Goal: Task Accomplishment & Management: Complete application form

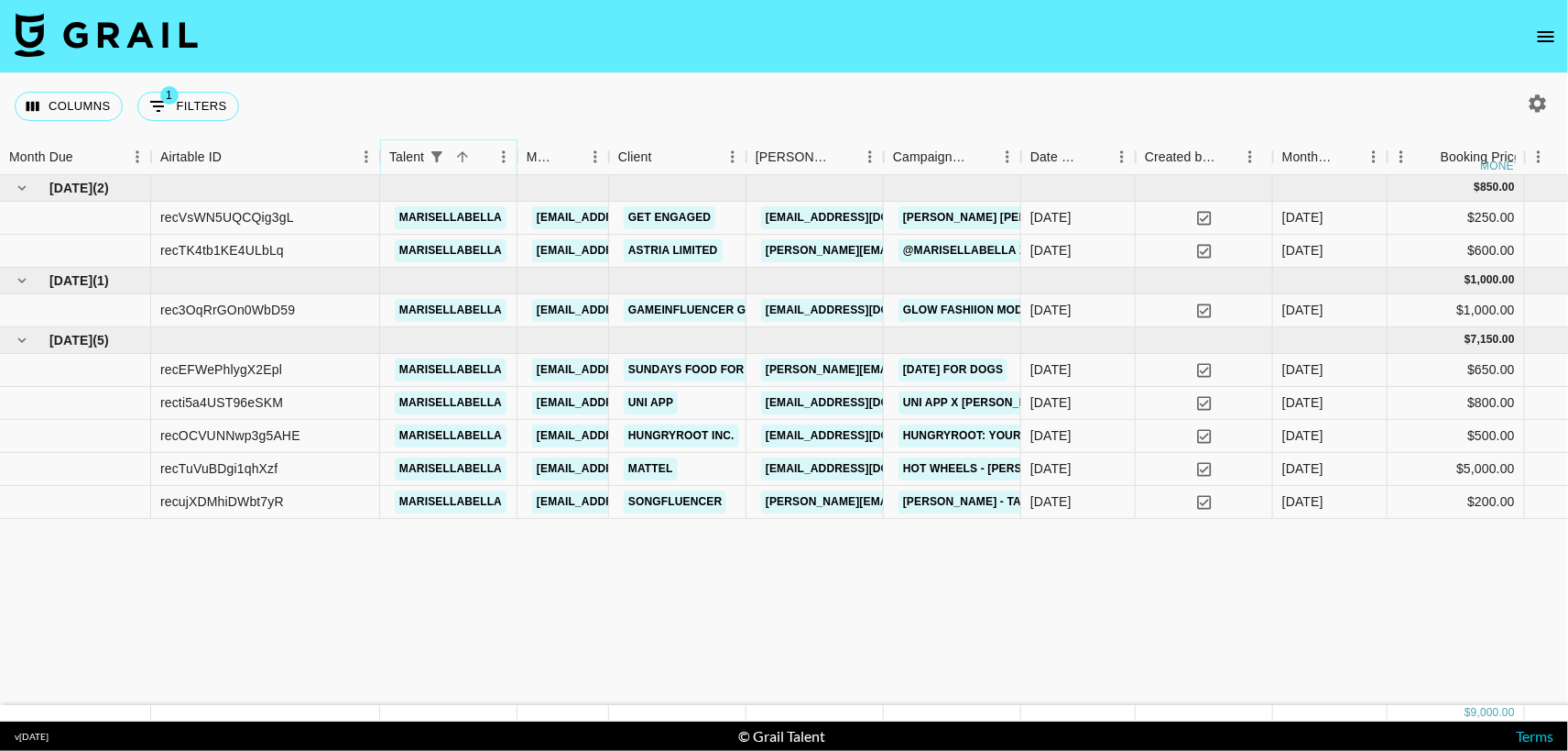
click at [436, 157] on icon "Show filters" at bounding box center [437, 157] width 11 height 11
select select "talentName"
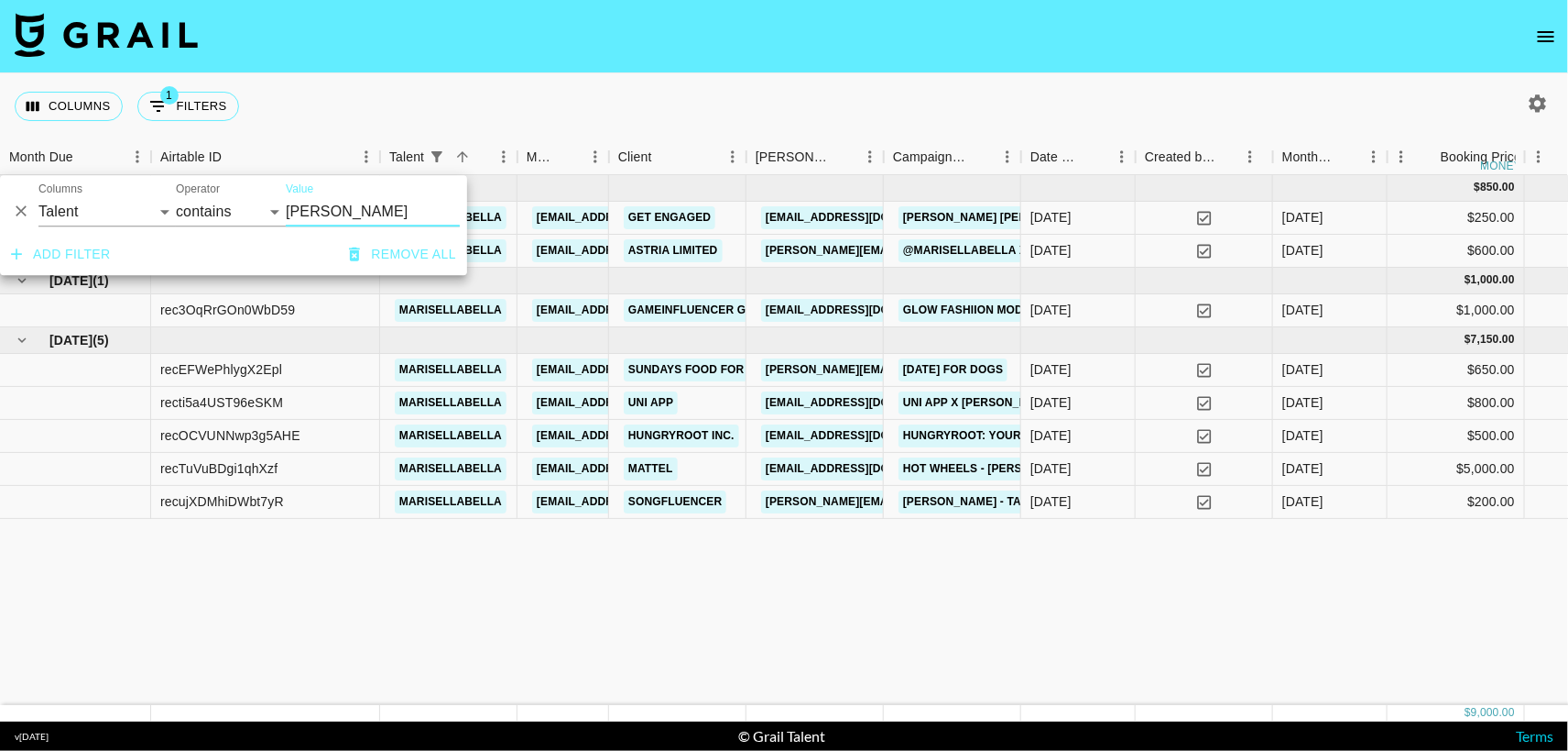
drag, startPoint x: 379, startPoint y: 213, endPoint x: 175, endPoint y: 210, distance: 204.0
click at [175, 210] on div "And Or Columns Grail Platform ID Airtable ID Talent Manager Client [PERSON_NAME…" at bounding box center [234, 204] width 467 height 58
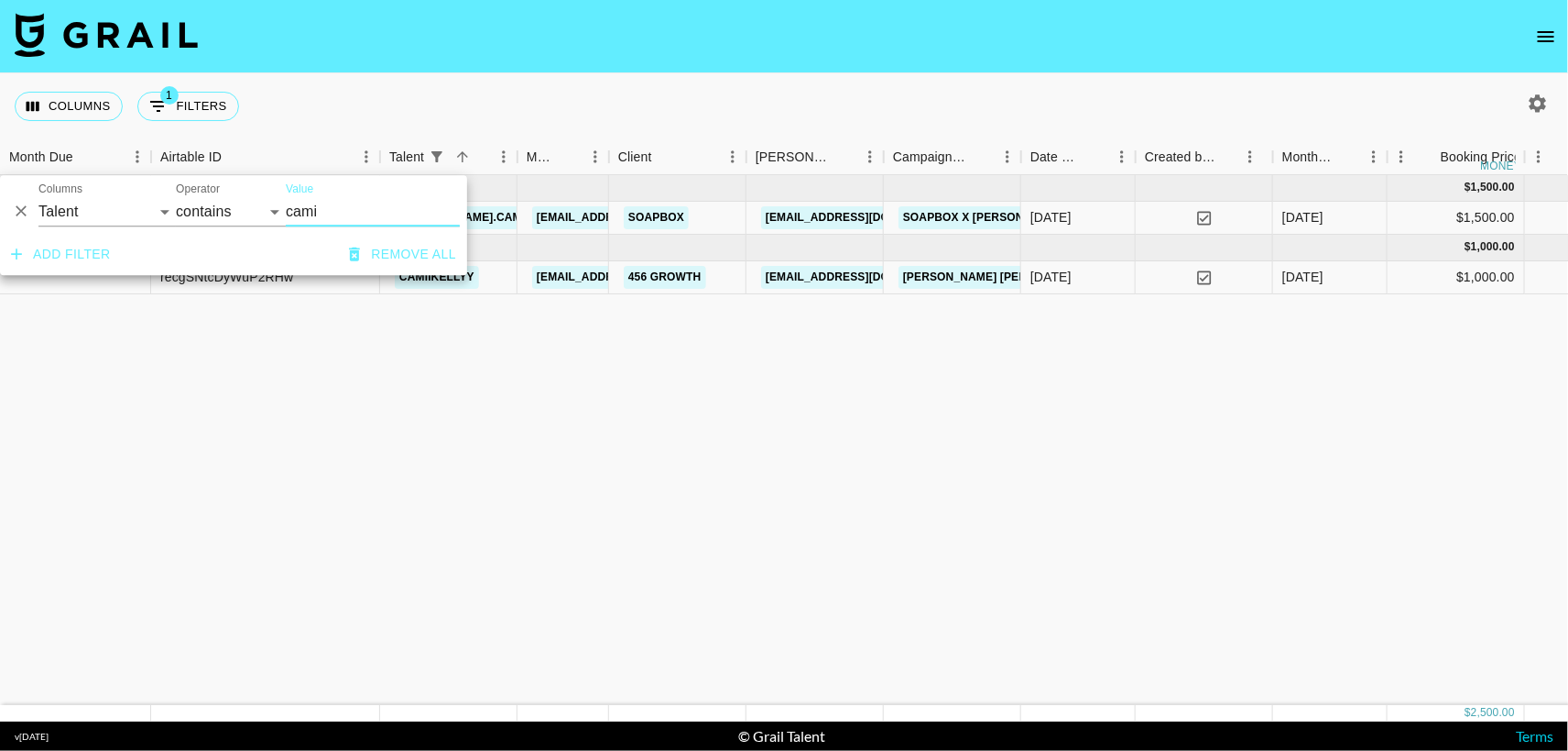
type input "cami"
click at [498, 419] on div "[DATE] ( 1 ) $ 1,500.00 $ 146.44 reclw6uClbbd9gG4i paola.camilaa [EMAIL_ADDRESS…" at bounding box center [1417, 439] width 2835 height 529
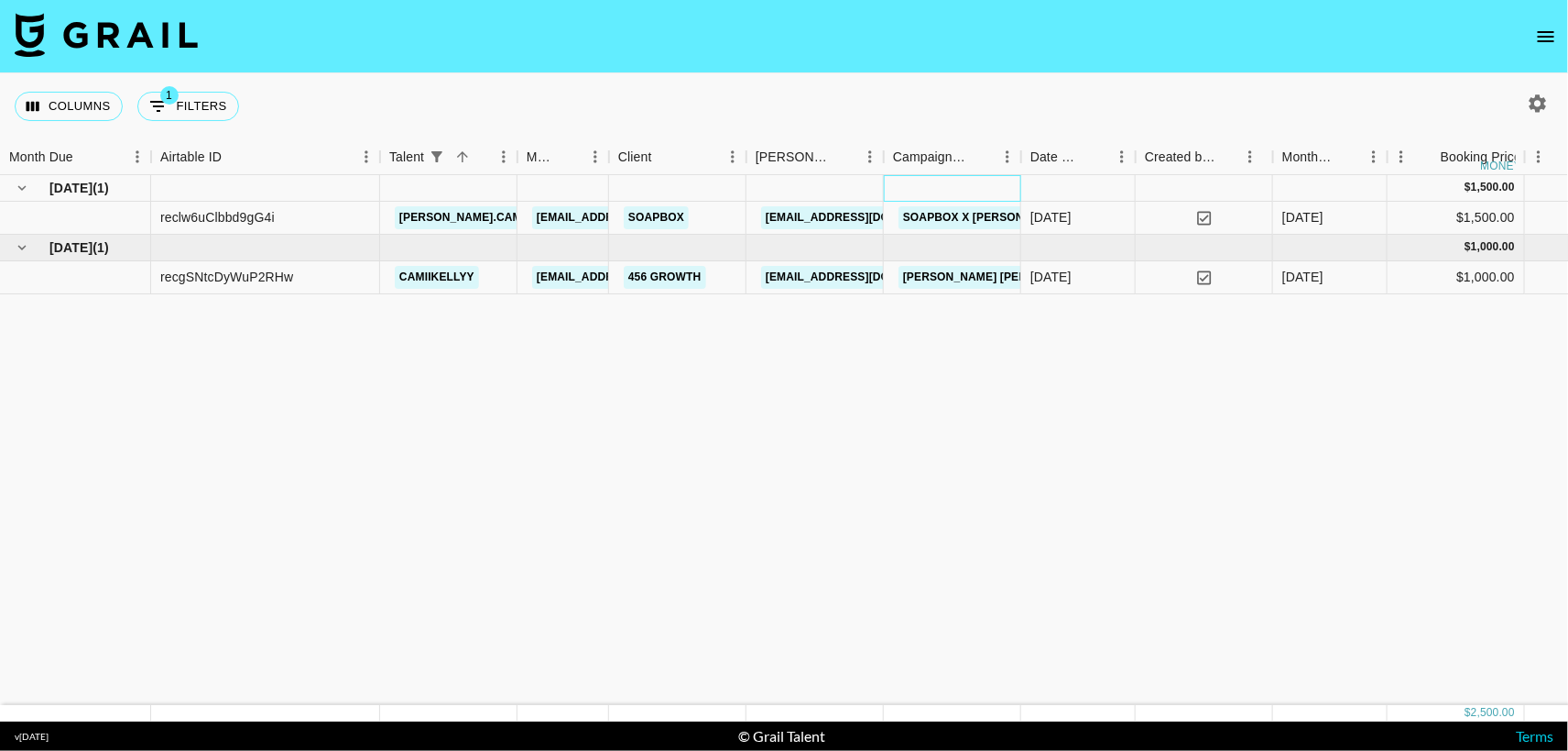
drag, startPoint x: 1016, startPoint y: 181, endPoint x: 1050, endPoint y: 187, distance: 34.5
click at [1050, 187] on div "[DATE] ( 1 ) $ 1,500.00 $ 146.44" at bounding box center [1417, 188] width 2835 height 26
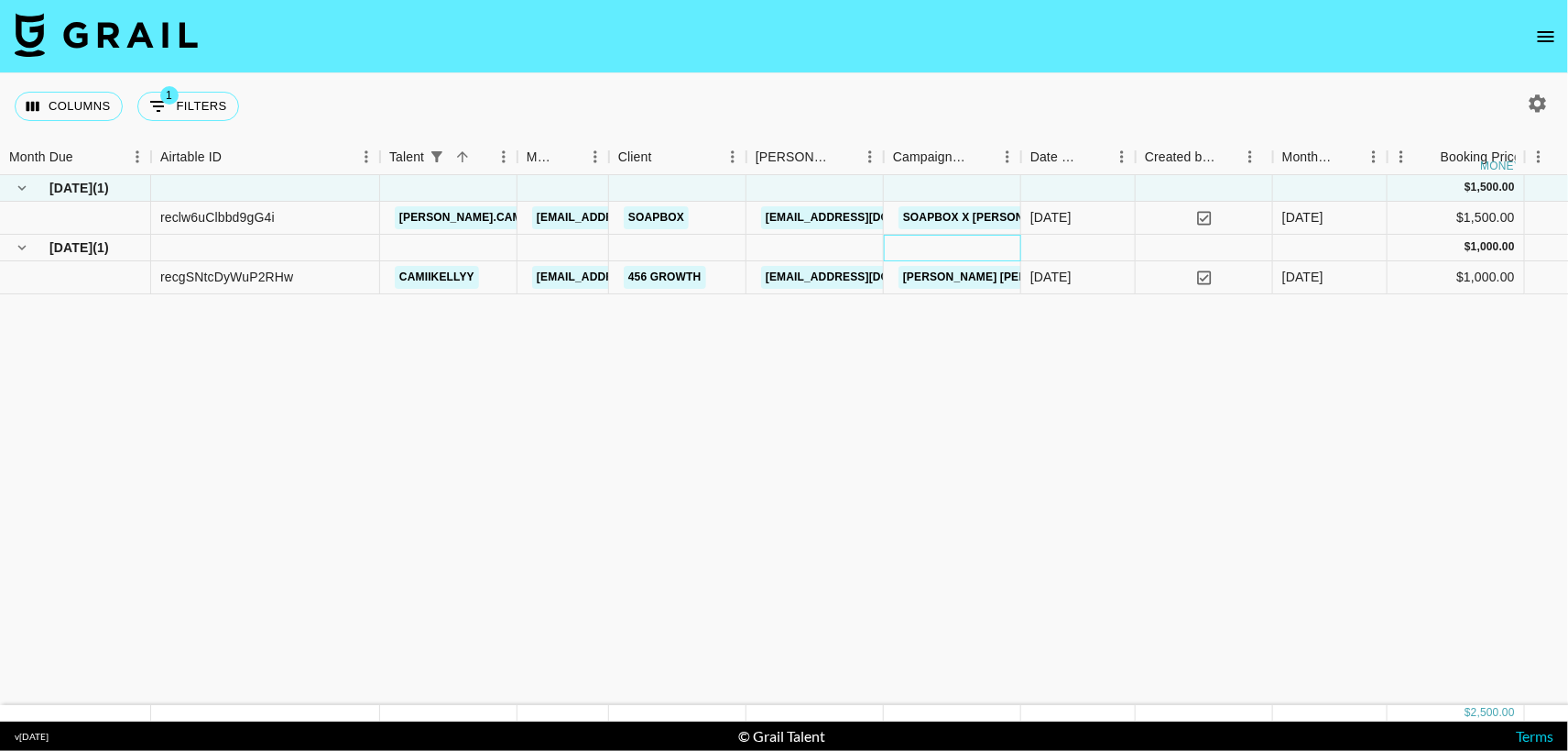
drag, startPoint x: 1020, startPoint y: 243, endPoint x: 1043, endPoint y: 248, distance: 23.5
click at [1043, 248] on div "[DATE] ( 1 ) $ 1,000.00 $ 97.63" at bounding box center [1417, 248] width 2835 height 26
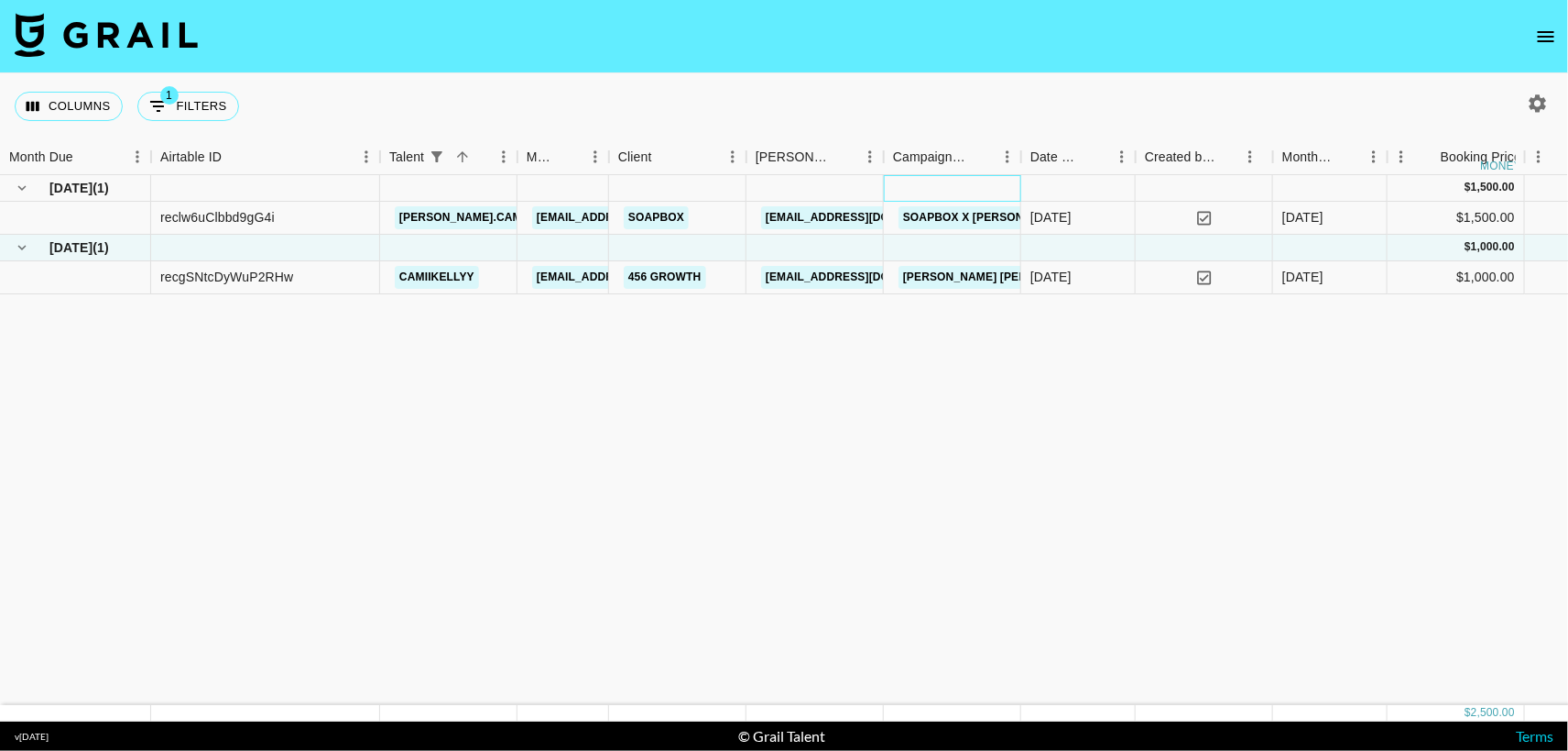
click at [1019, 186] on div at bounding box center [952, 188] width 137 height 26
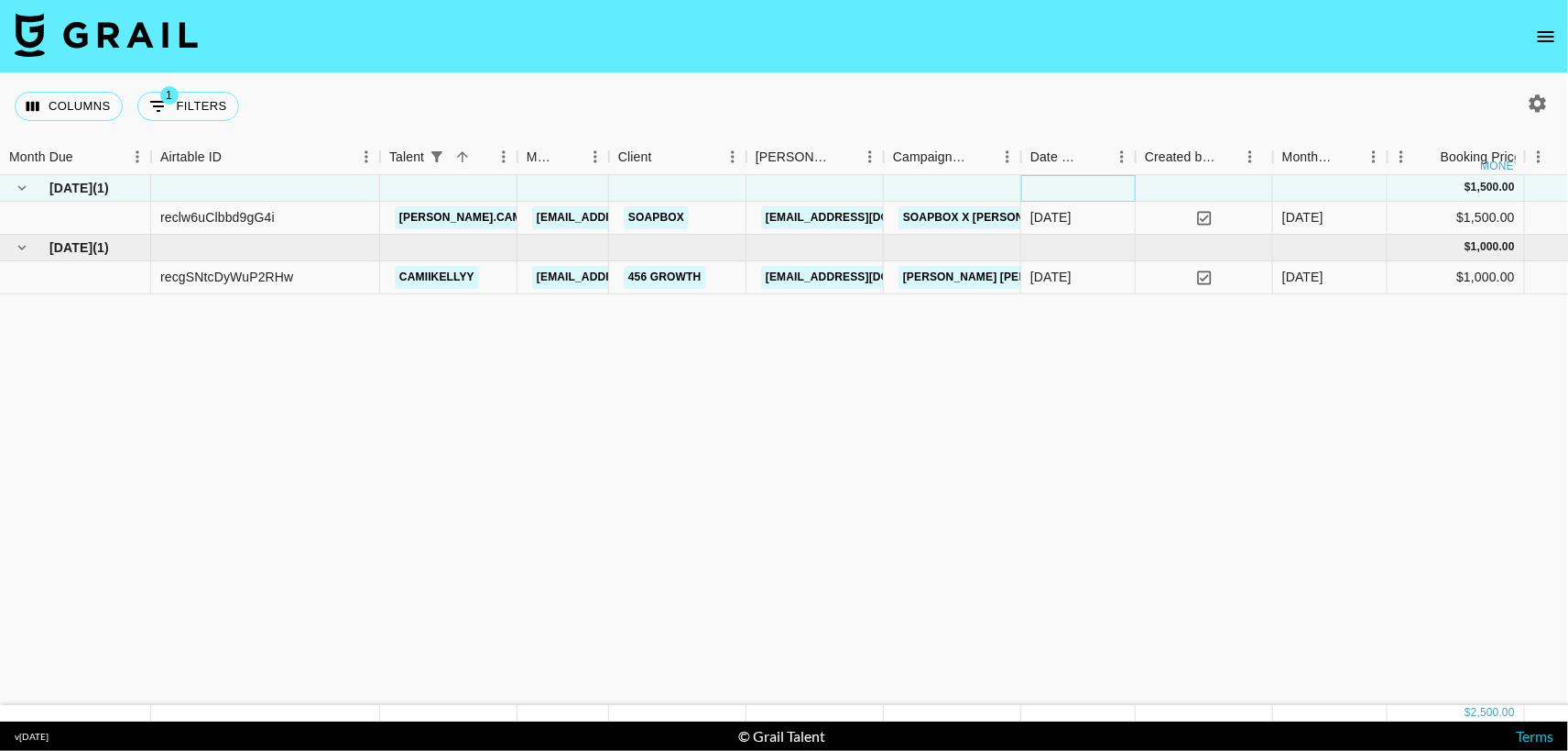
click at [1022, 185] on div at bounding box center [1079, 188] width 114 height 26
click at [1020, 277] on link "[PERSON_NAME] [PERSON_NAME] x Lumineux ([DATE])" at bounding box center [1059, 277] width 321 height 23
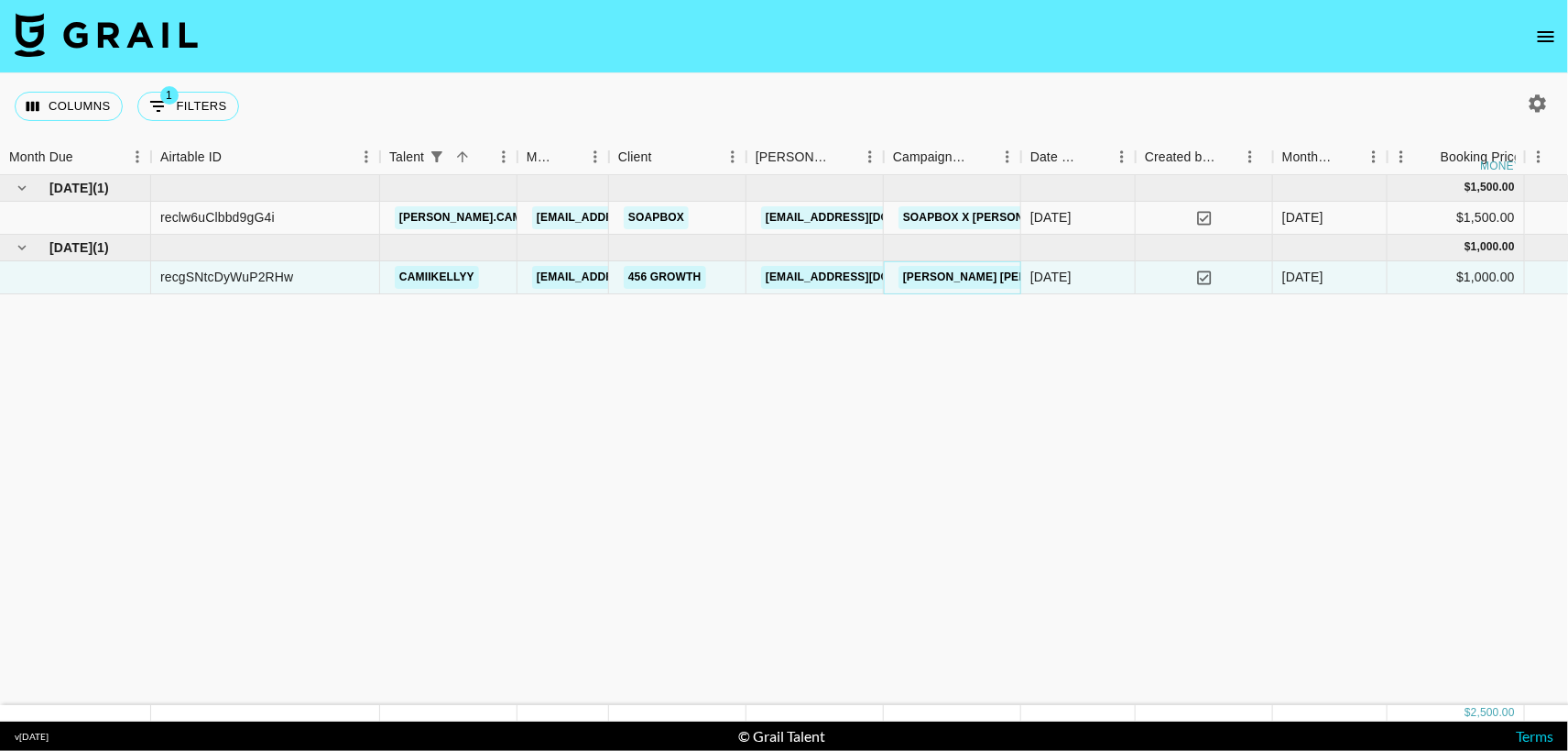
click at [937, 275] on link "[PERSON_NAME] [PERSON_NAME] x Lumineux ([DATE])" at bounding box center [1059, 277] width 321 height 23
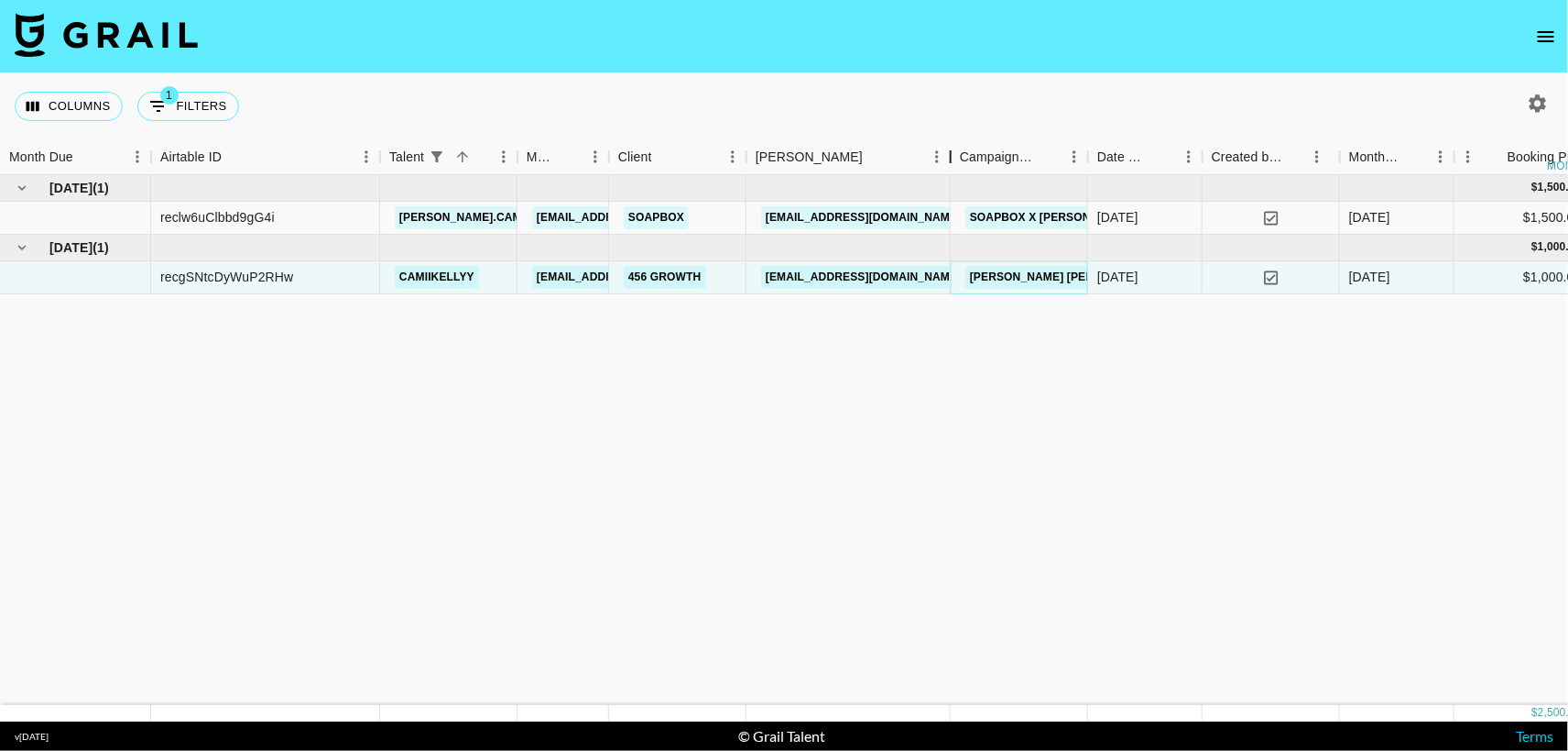
drag, startPoint x: 882, startPoint y: 154, endPoint x: 949, endPoint y: 156, distance: 67.0
click at [949, 156] on div "Booker" at bounding box center [951, 157] width 22 height 36
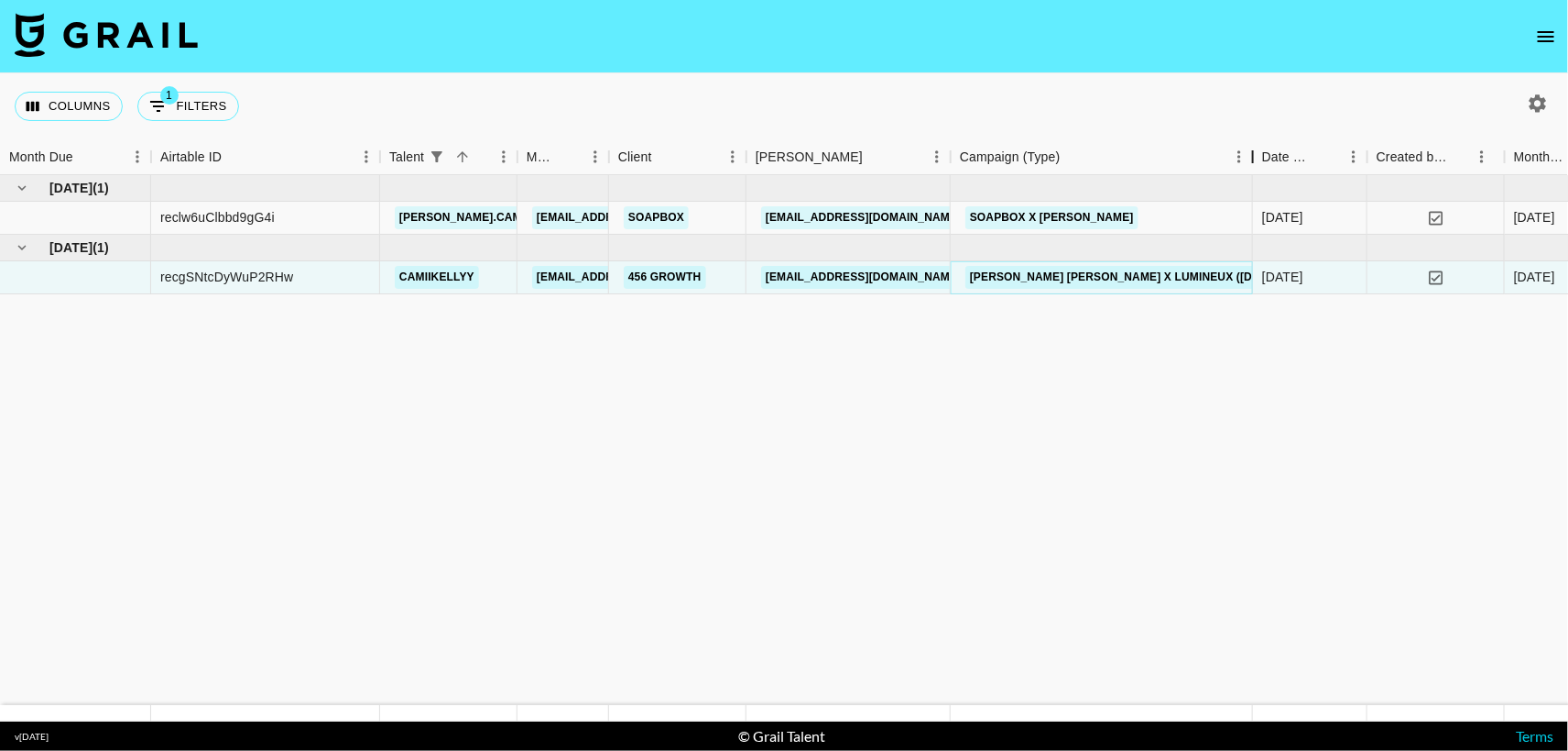
drag, startPoint x: 1086, startPoint y: 157, endPoint x: 1244, endPoint y: 153, distance: 158.1
click at [1244, 153] on div "Campaign (Type)" at bounding box center [1253, 157] width 22 height 36
click at [175, 100] on button "1 Filters" at bounding box center [188, 106] width 101 height 29
select select "talentName"
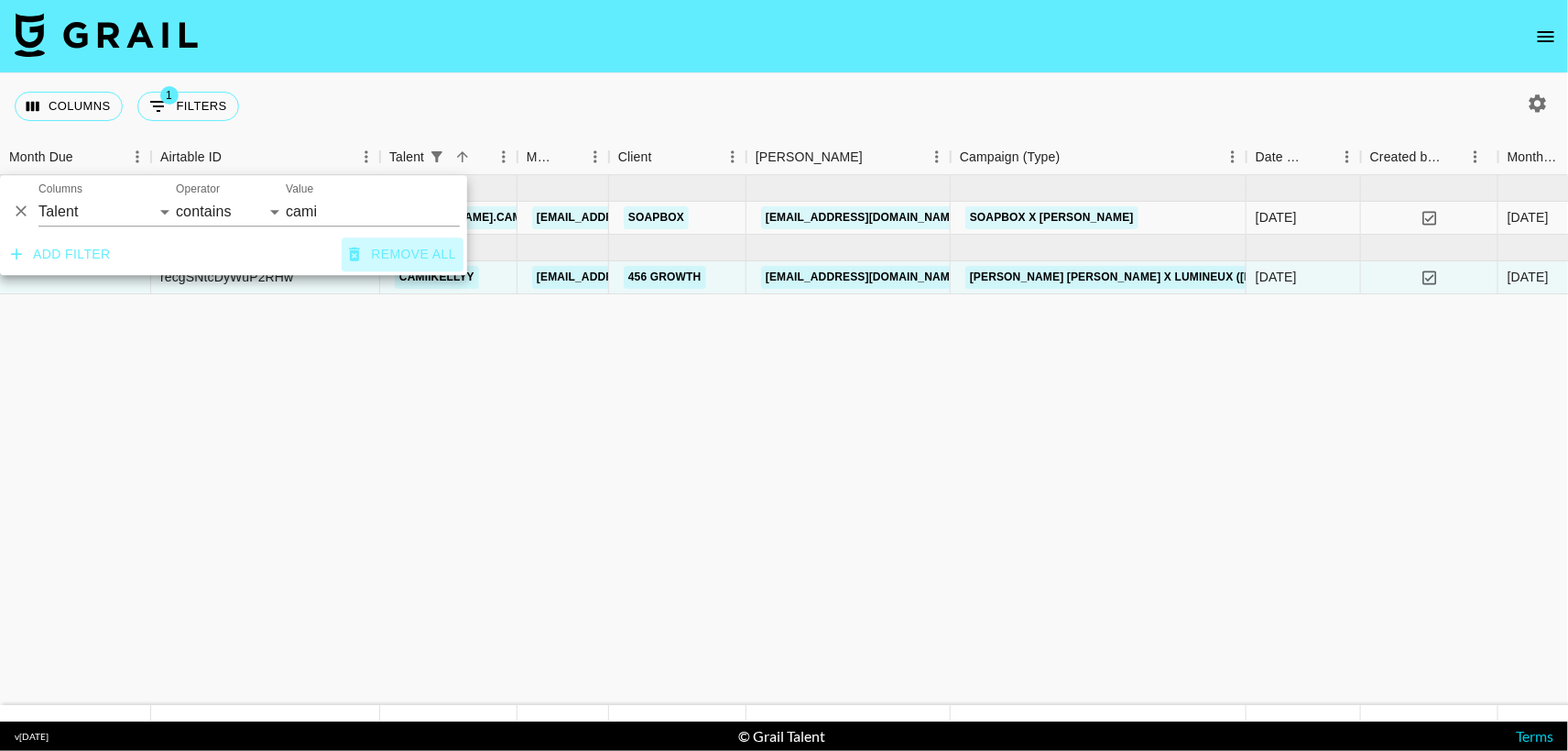
click at [402, 253] on button "Remove all" at bounding box center [403, 254] width 122 height 34
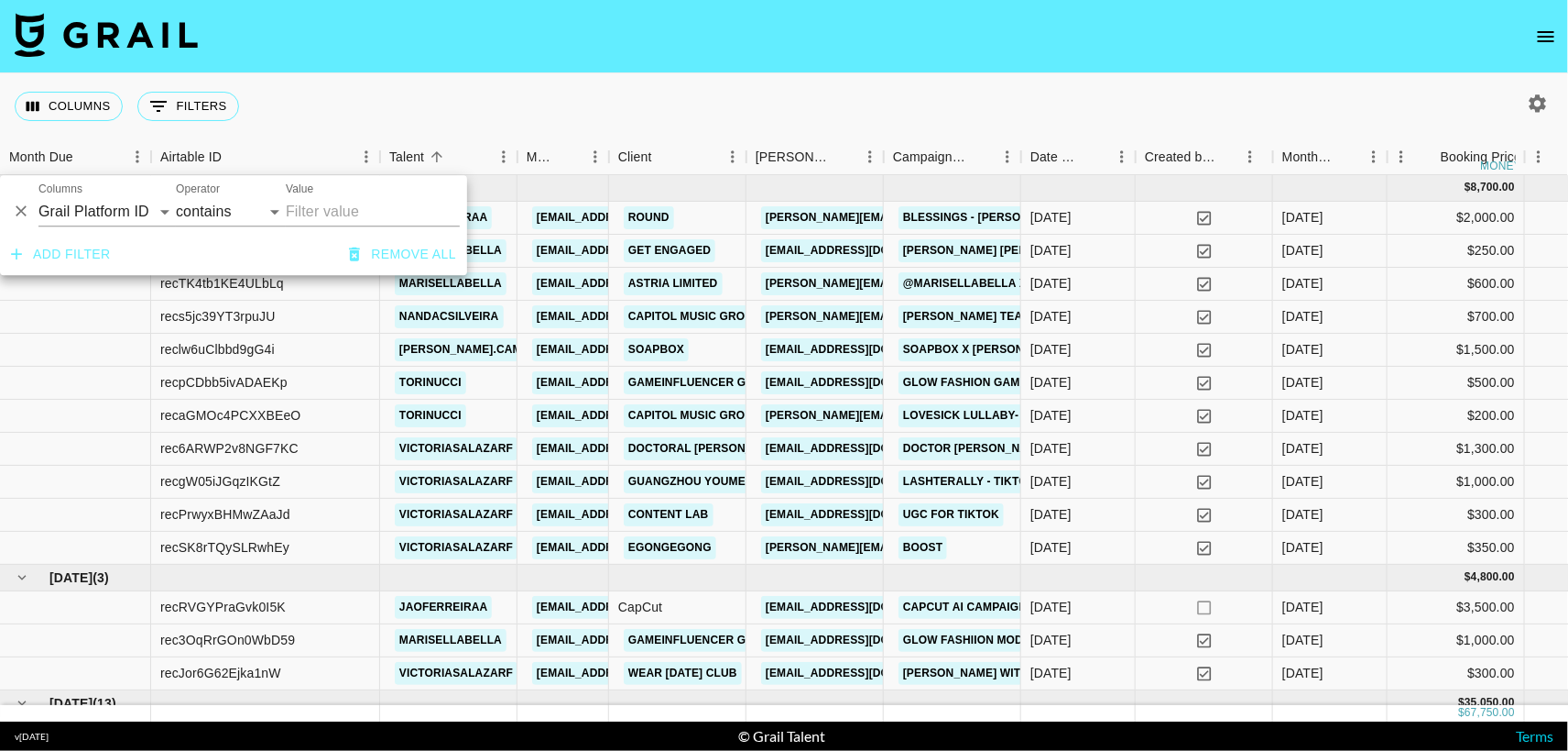
click at [902, 114] on div "Columns 0 Filters + Booking" at bounding box center [784, 106] width 1568 height 66
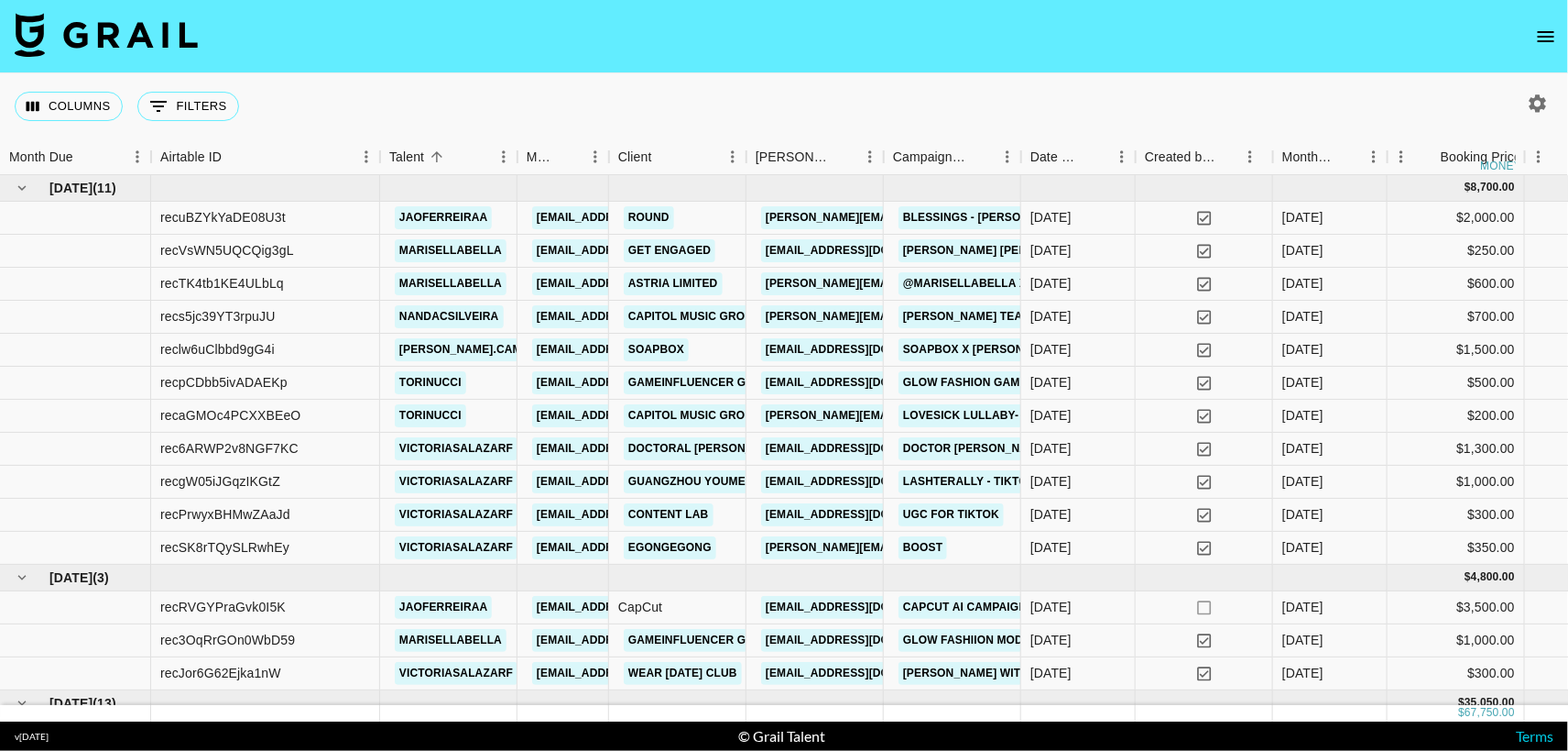
click at [1551, 37] on icon "open drawer" at bounding box center [1545, 36] width 22 height 22
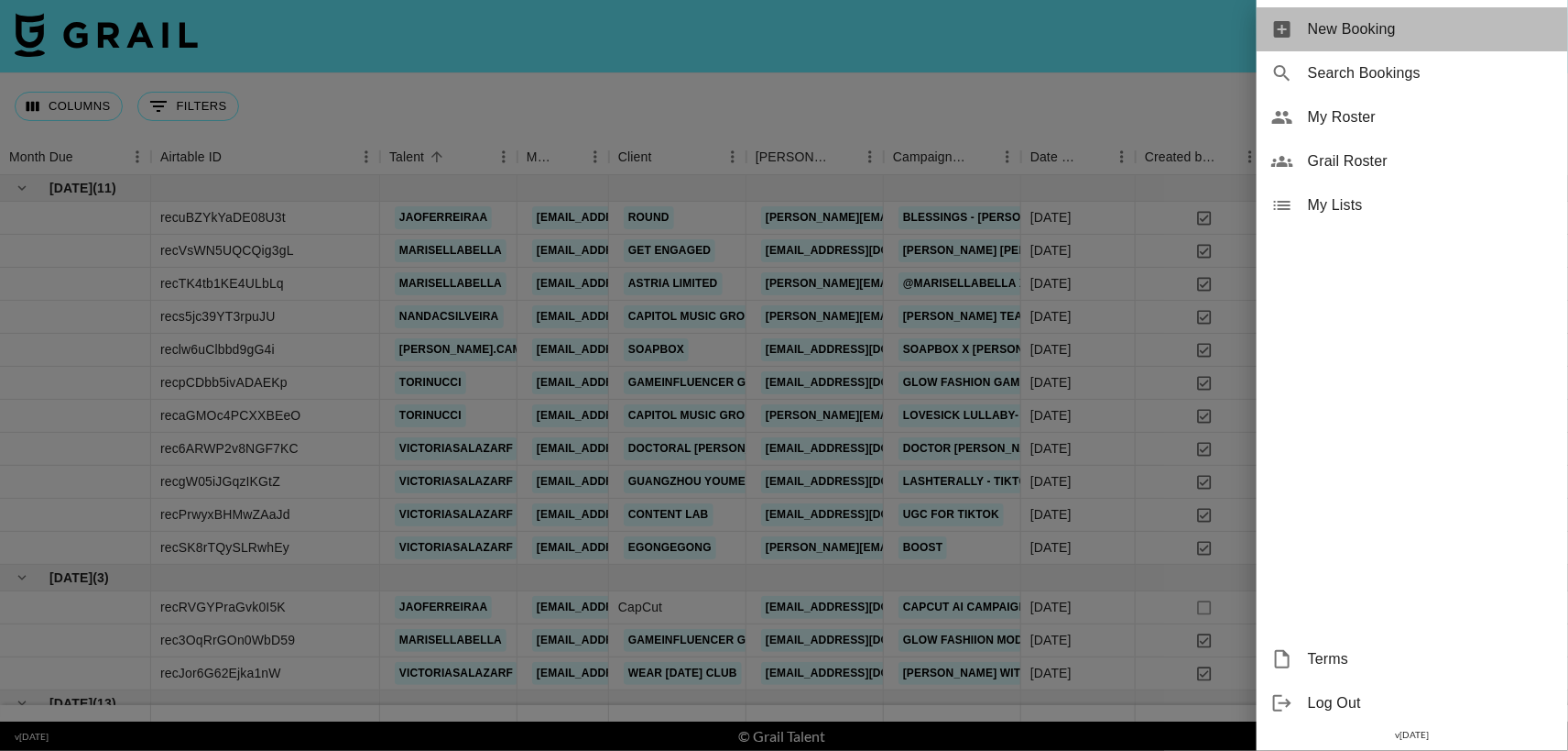
click at [1391, 22] on span "New Booking" at bounding box center [1431, 29] width 246 height 22
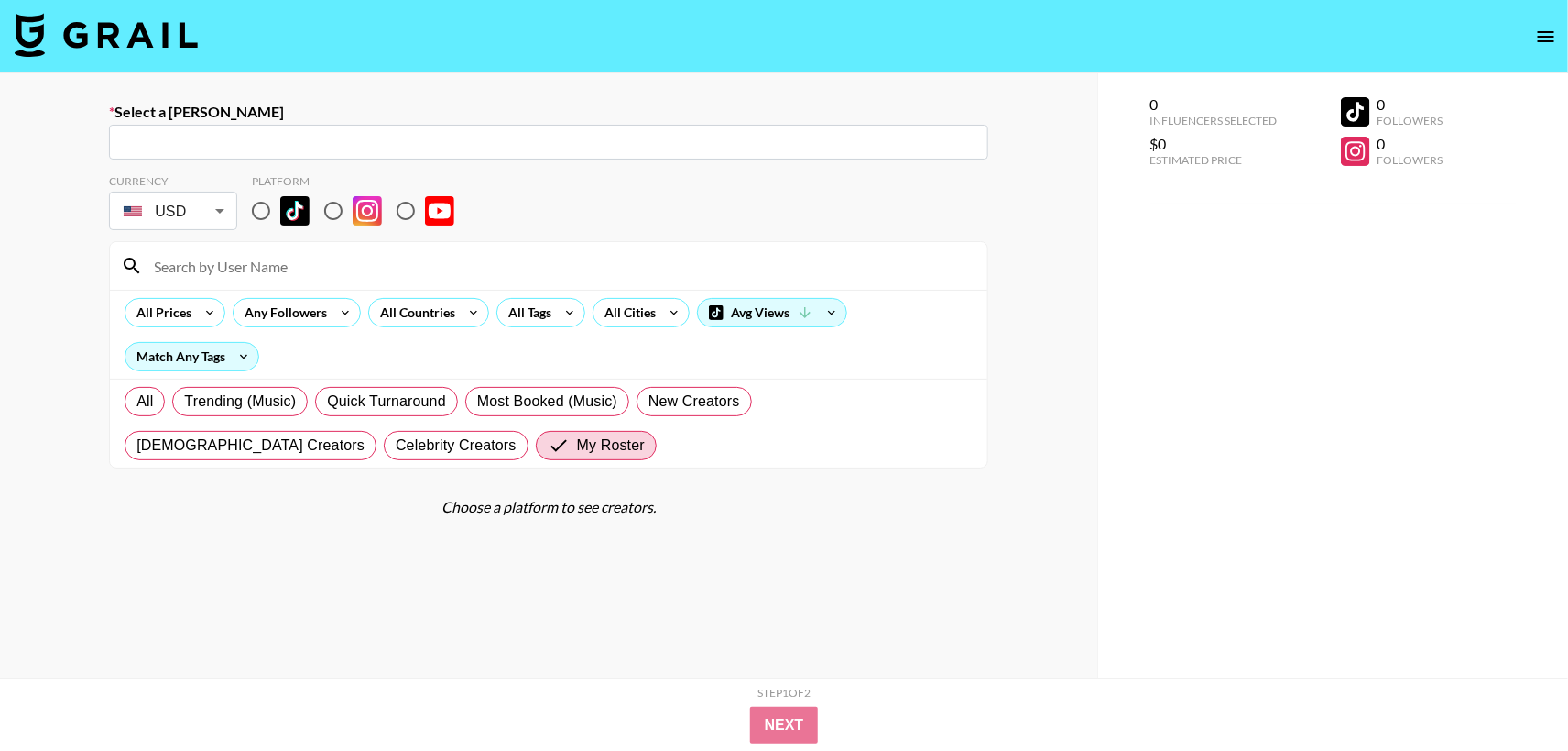
click at [531, 138] on input "text" at bounding box center [549, 143] width 858 height 21
paste input "[EMAIL_ADDRESS][DOMAIN_NAME]"
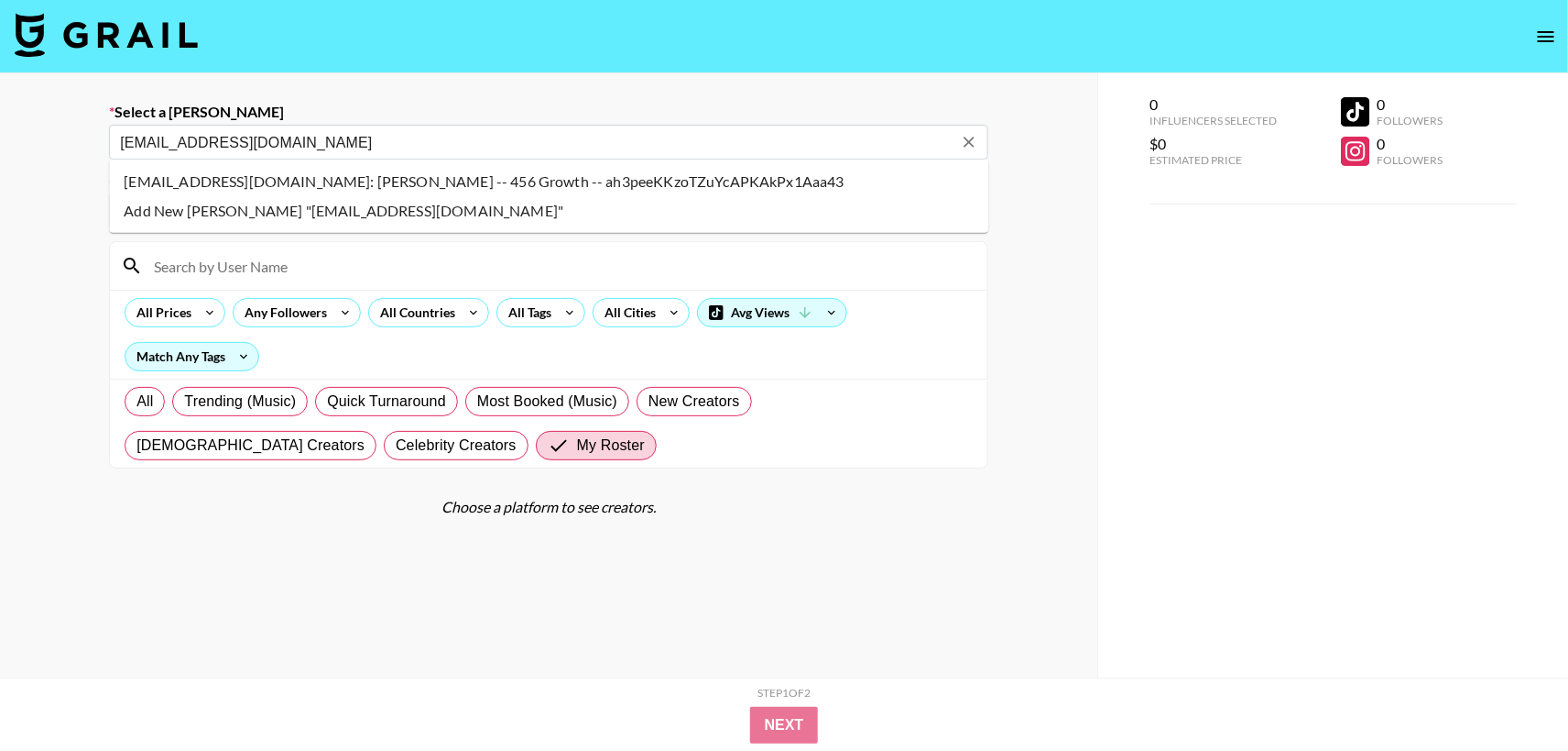
click at [568, 181] on li "[EMAIL_ADDRESS][DOMAIN_NAME]: [PERSON_NAME] -- 456 Growth -- ah3peeKKzoTZuYcAPK…" at bounding box center [548, 181] width 879 height 29
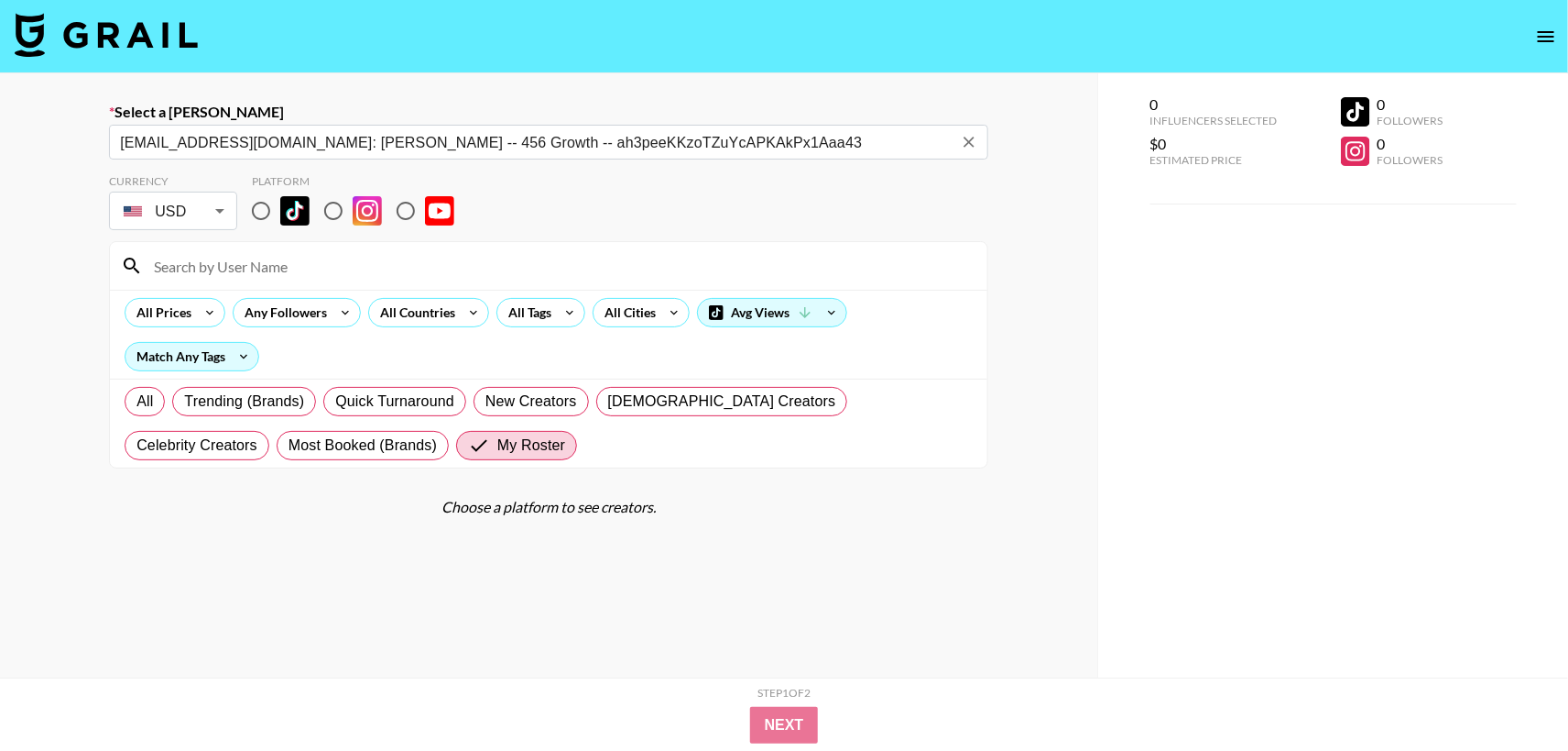
type input "[EMAIL_ADDRESS][DOMAIN_NAME]: [PERSON_NAME] -- 456 Growth -- ah3peeKKzoTZuYcAPK…"
click at [411, 264] on input at bounding box center [559, 265] width 833 height 29
click at [331, 207] on input "radio" at bounding box center [333, 210] width 38 height 38
radio input "true"
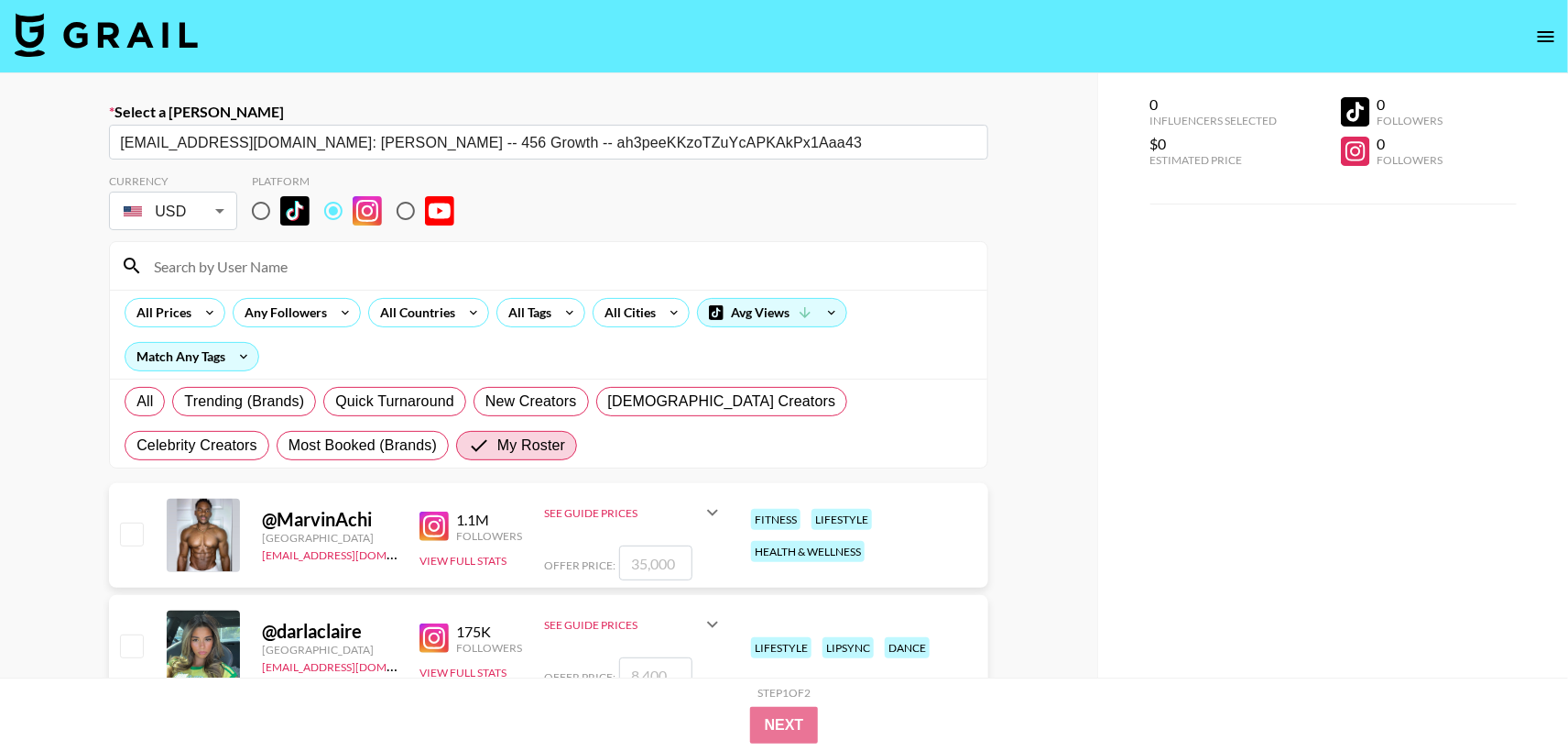
click at [341, 273] on input at bounding box center [559, 265] width 833 height 29
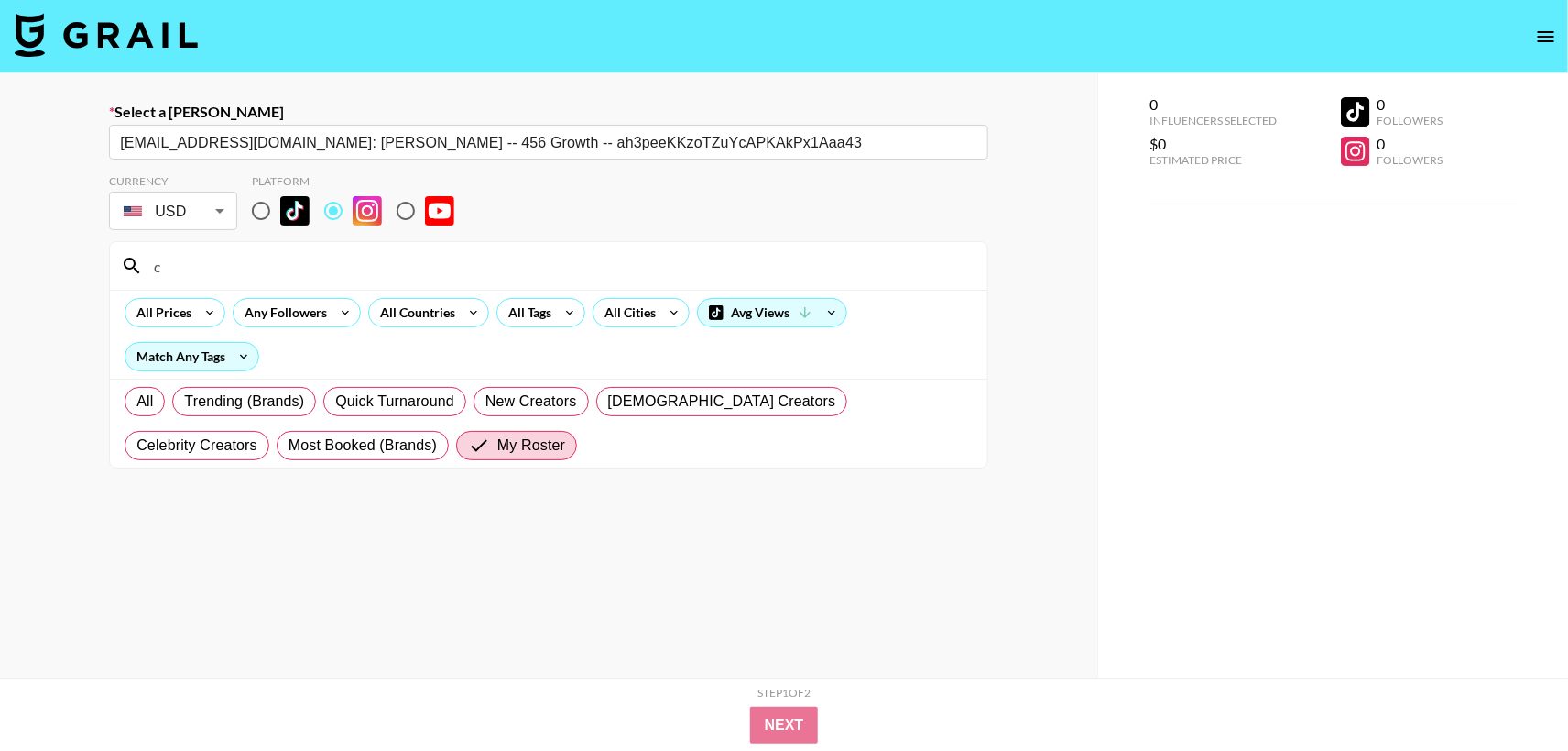
type input "c"
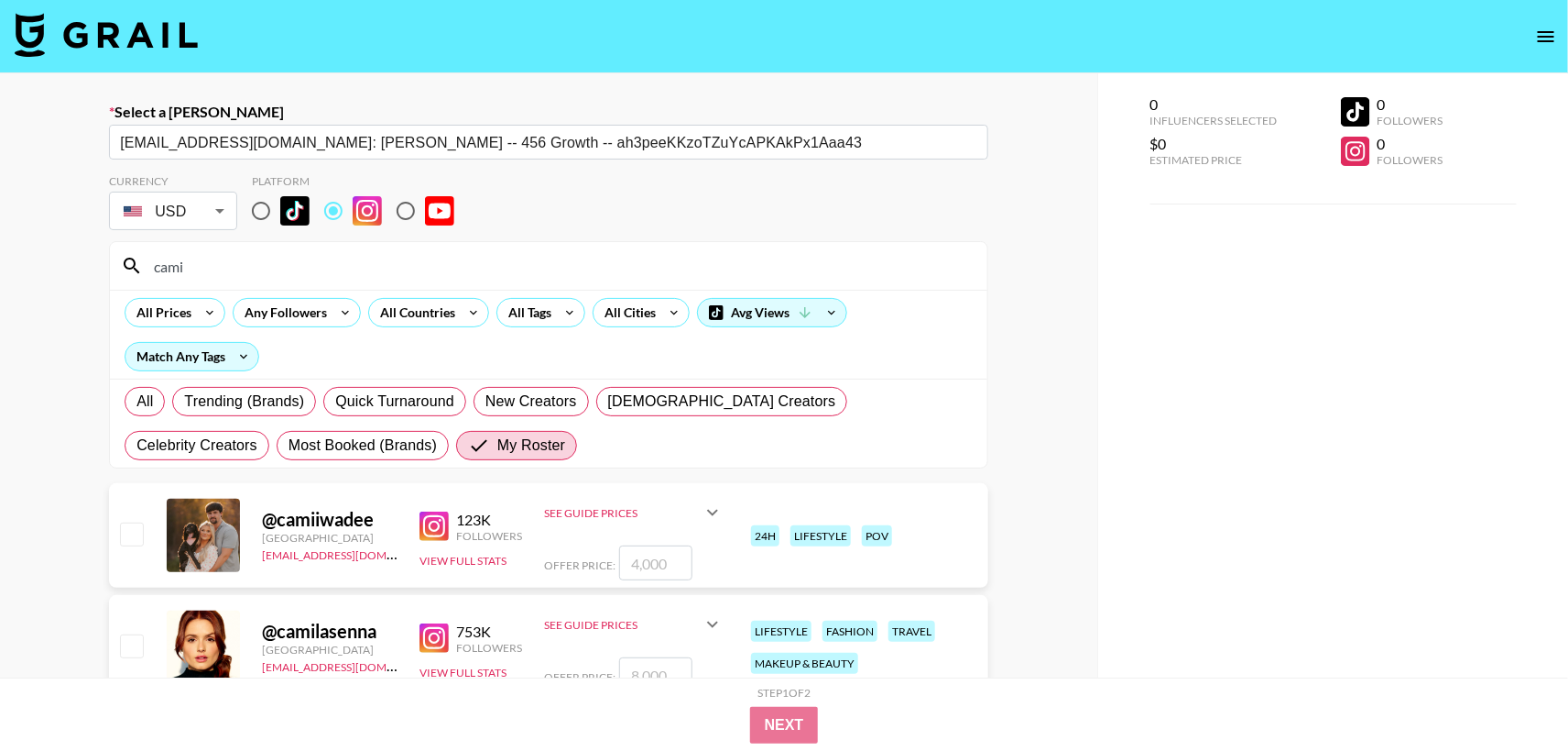
type input "cami"
click at [131, 541] on input "checkbox" at bounding box center [130, 532] width 22 height 22
checkbox input "true"
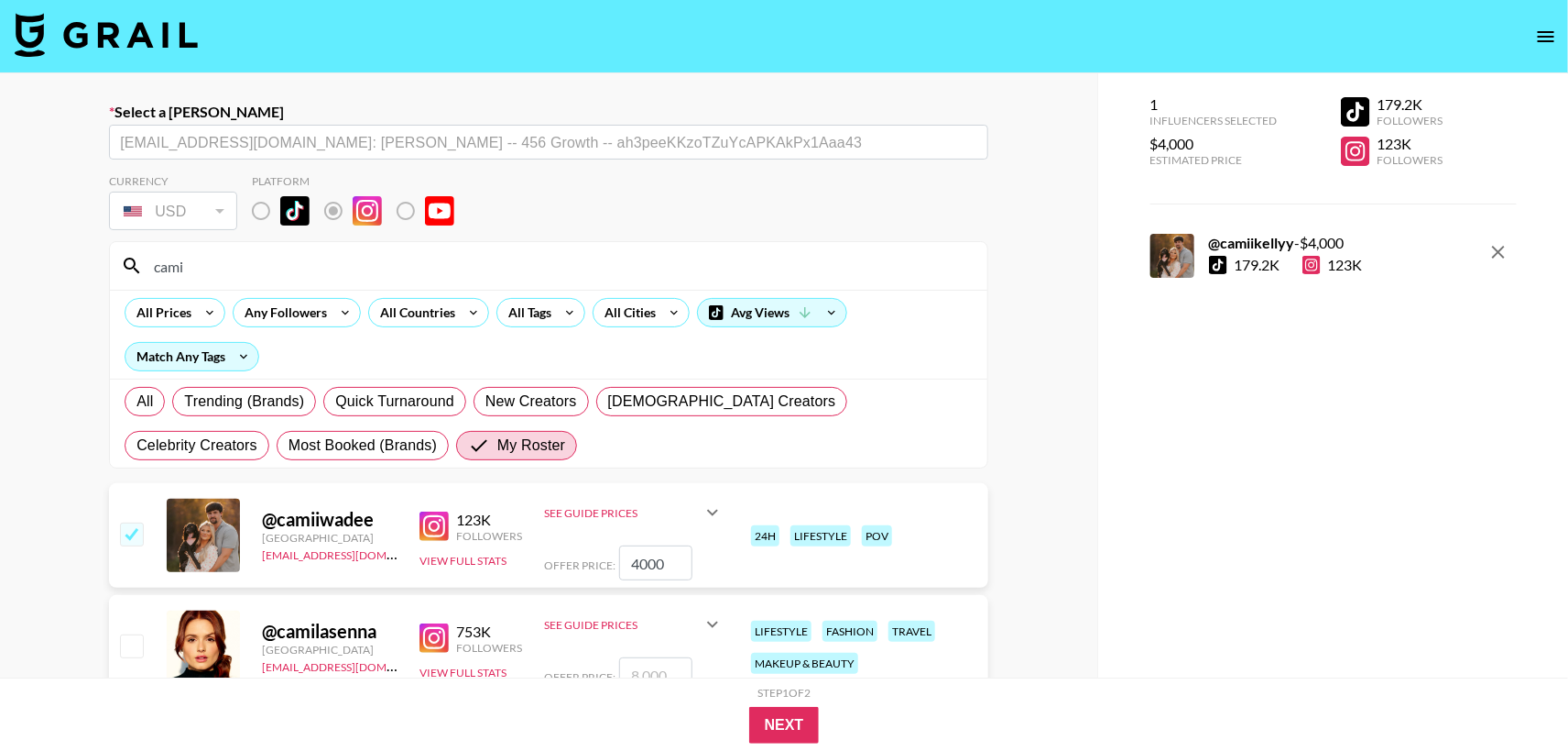
drag, startPoint x: 681, startPoint y: 561, endPoint x: 588, endPoint y: 560, distance: 93.0
click at [588, 560] on div "Offer Price: 4000" at bounding box center [633, 562] width 179 height 35
paste input "2"
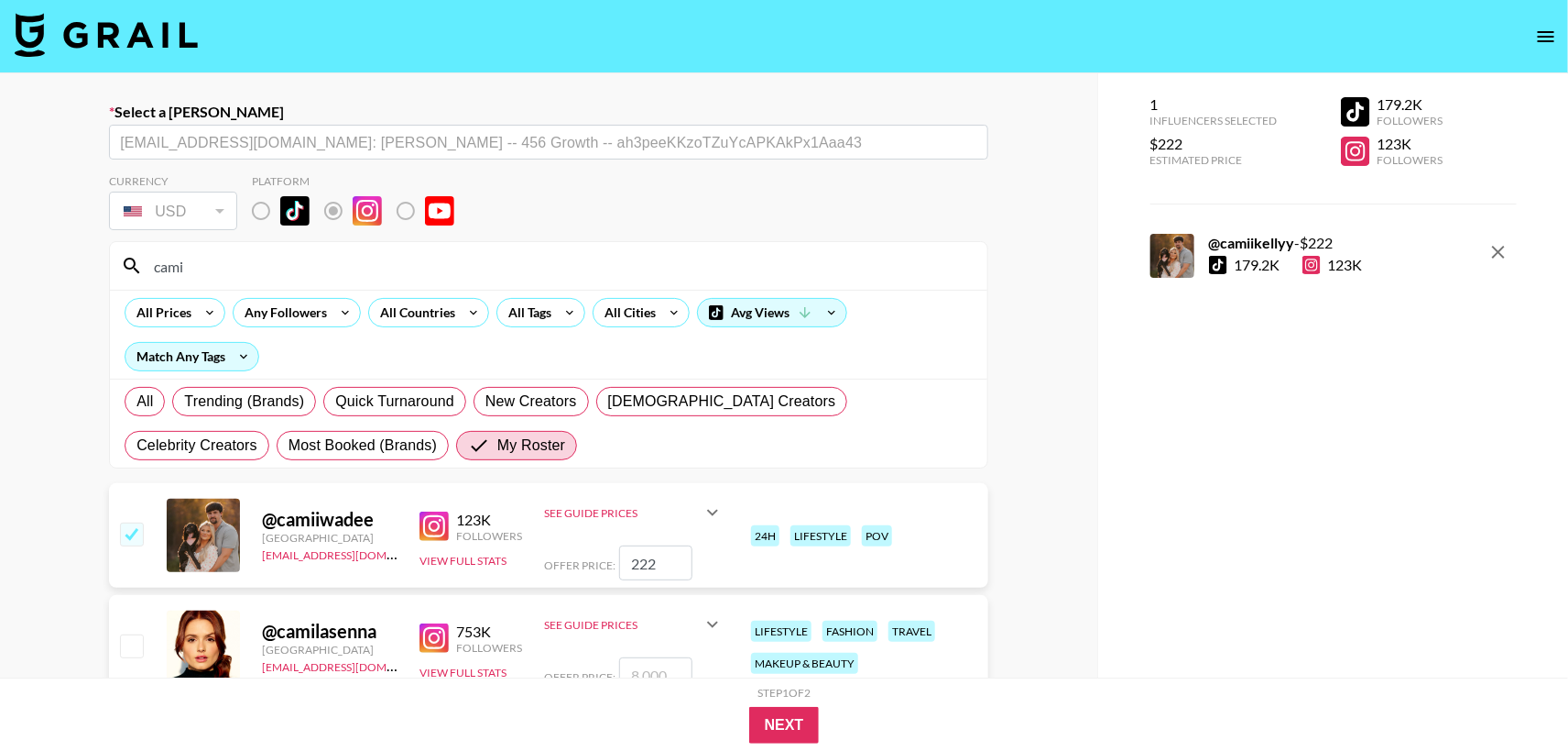
paste input "2"
type input "2"
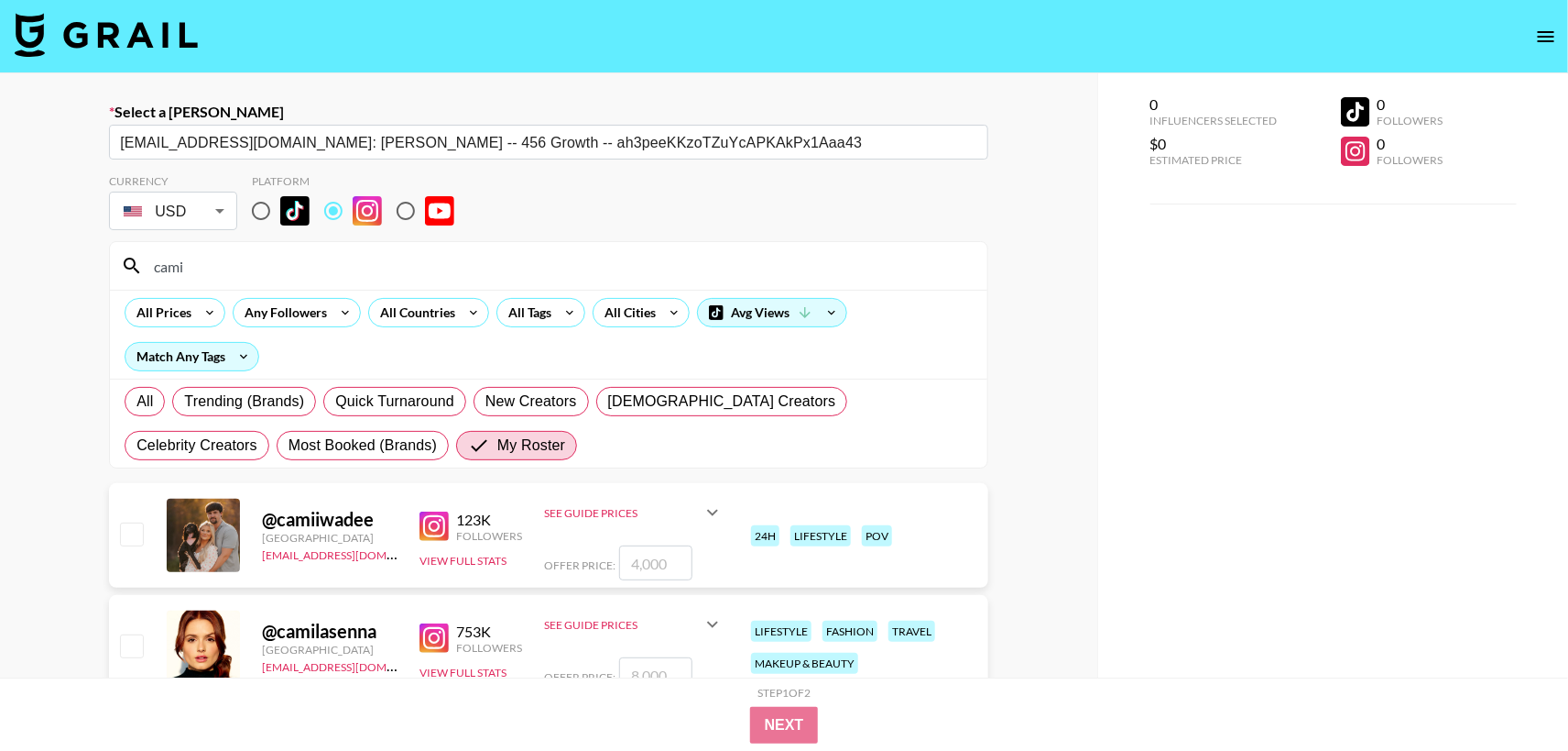
paste input "2"
checkbox input "true"
type input "2"
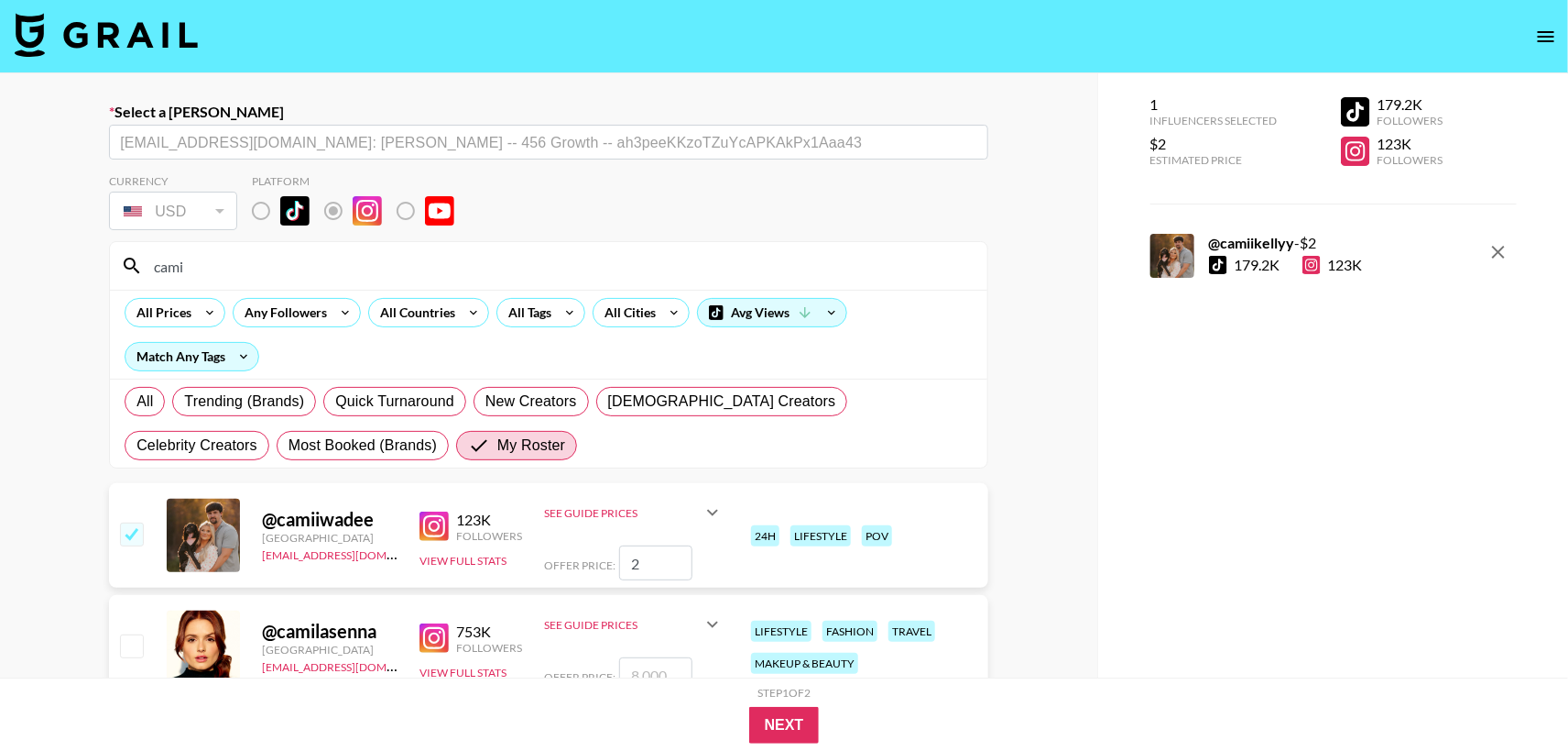
checkbox input "false"
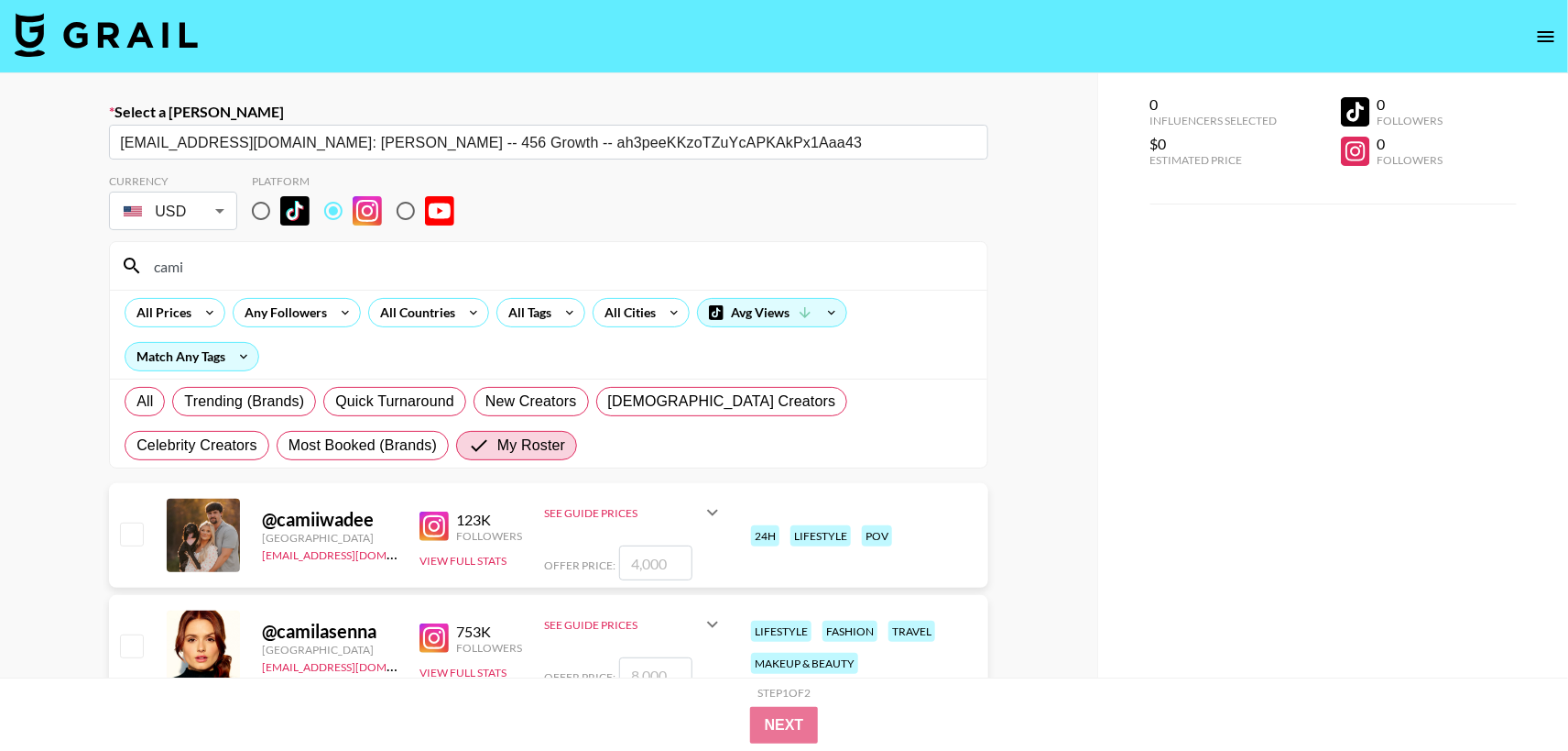
paste input "2"
checkbox input "true"
type input "2"
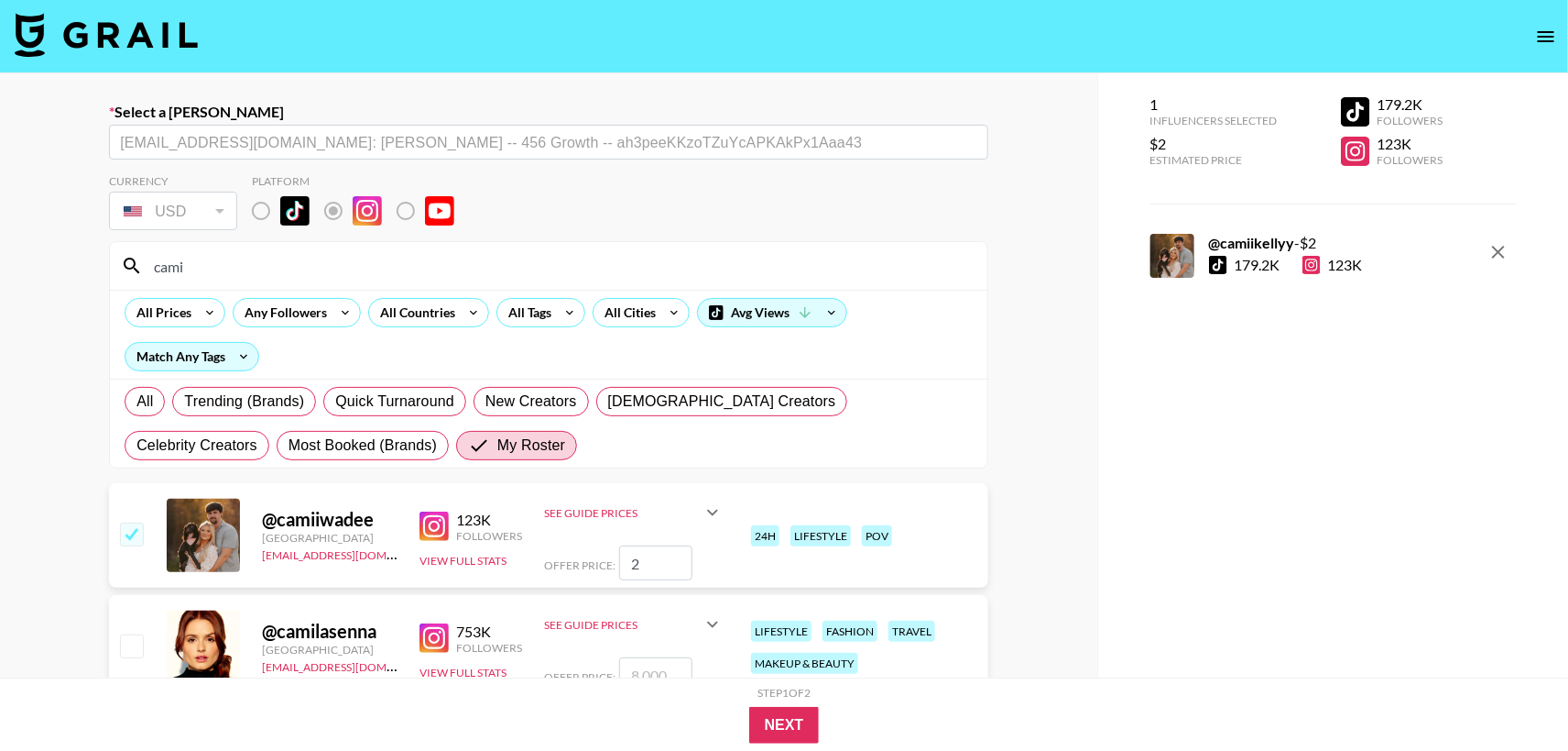
checkbox input "false"
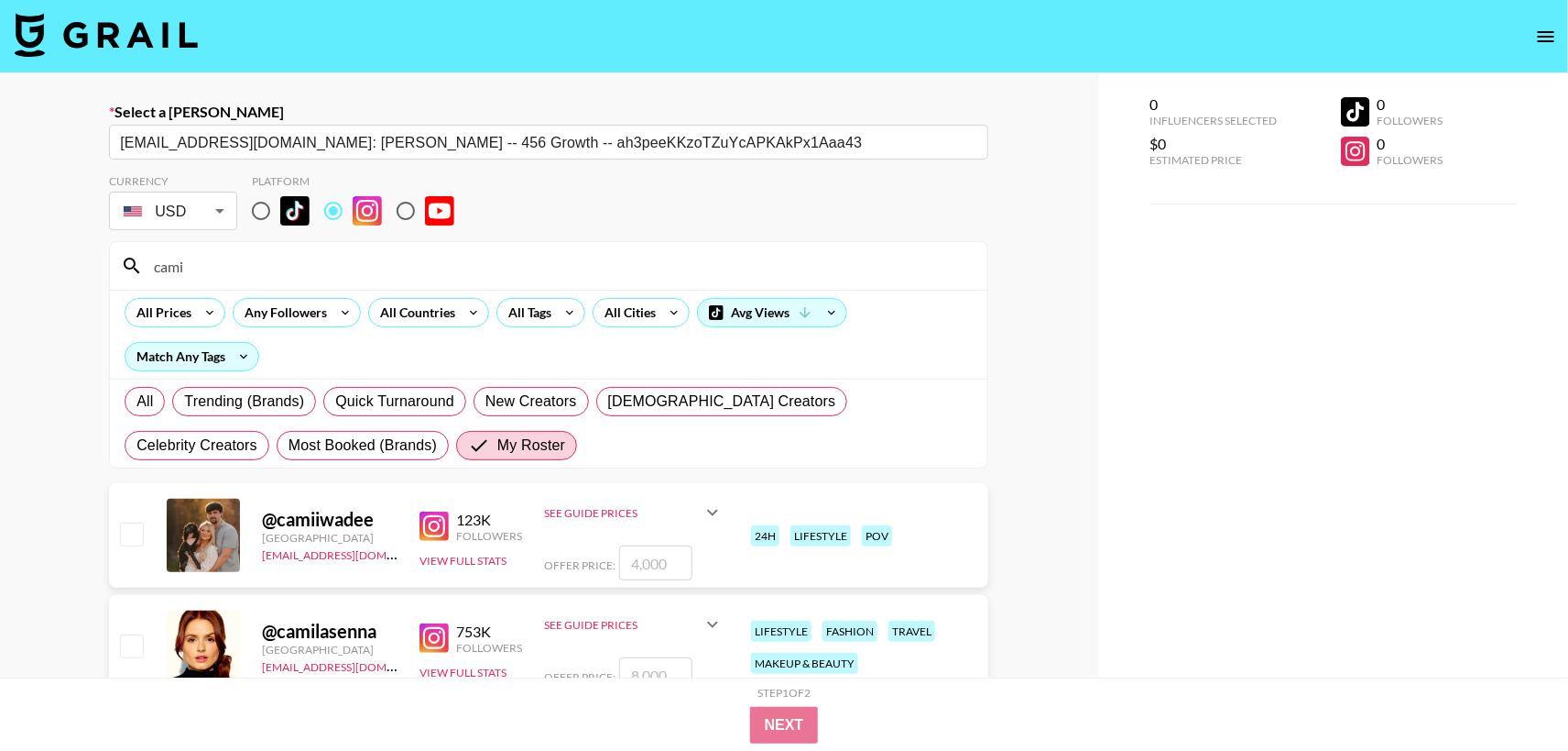
paste input "2"
checkbox input "true"
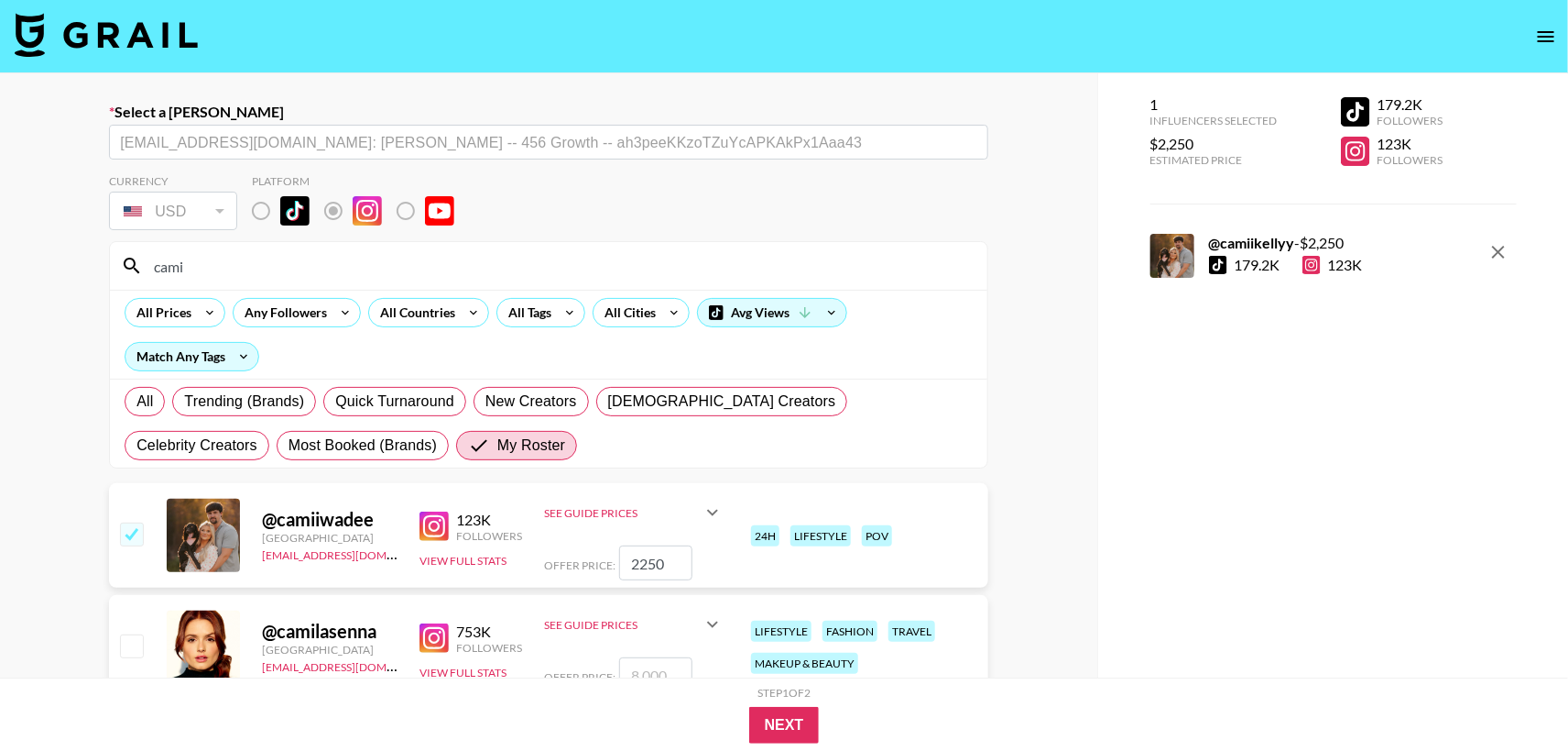
click at [1032, 501] on div "Select a Booker [EMAIL_ADDRESS][DOMAIN_NAME]: [PERSON_NAME] -- 456 Growth -- ah…" at bounding box center [549, 467] width 1098 height 789
click at [666, 567] on input "2250" at bounding box center [656, 562] width 73 height 35
click at [682, 554] on input "2250" at bounding box center [656, 562] width 73 height 35
click at [636, 564] on input "2250" at bounding box center [656, 562] width 73 height 35
type input "2"
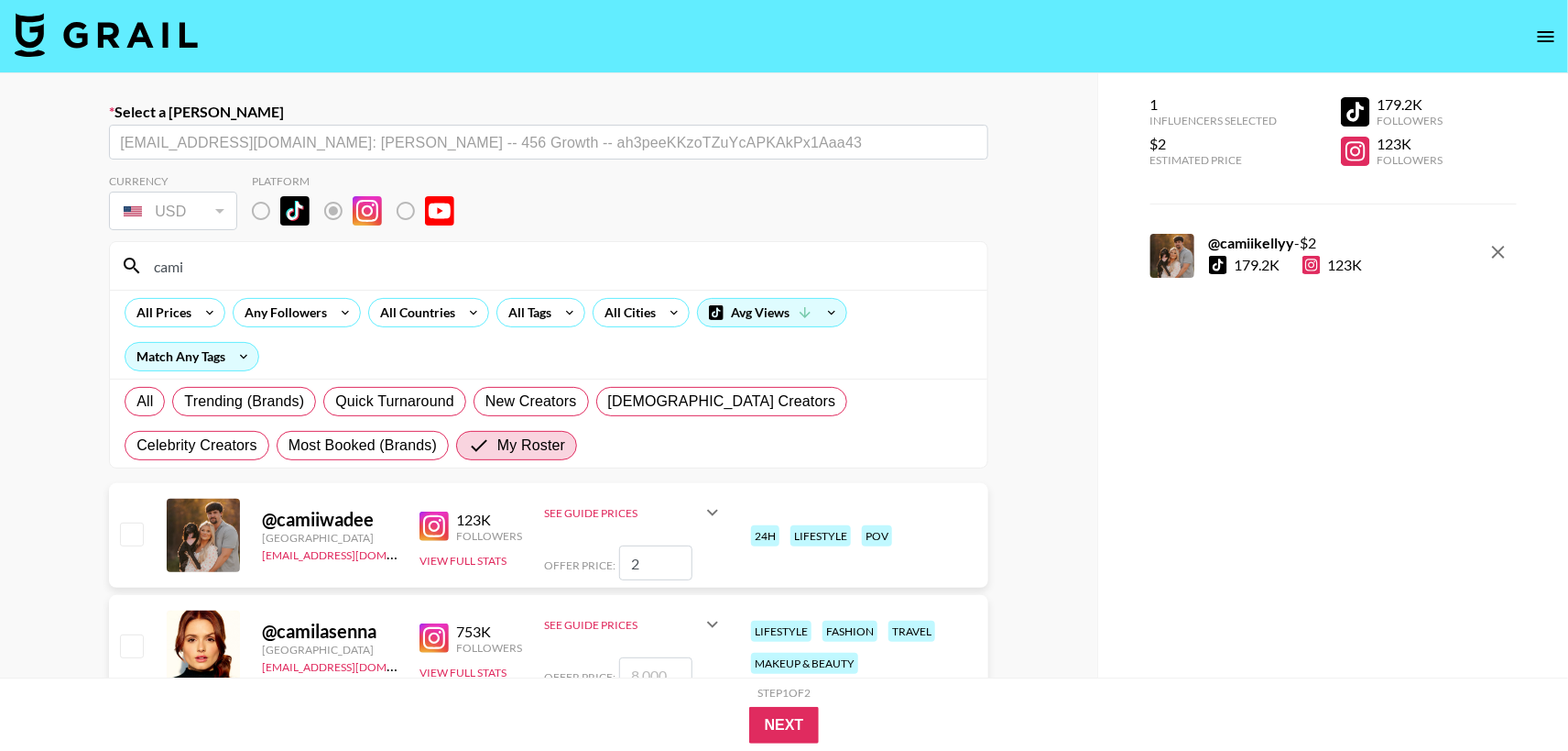
checkbox input "false"
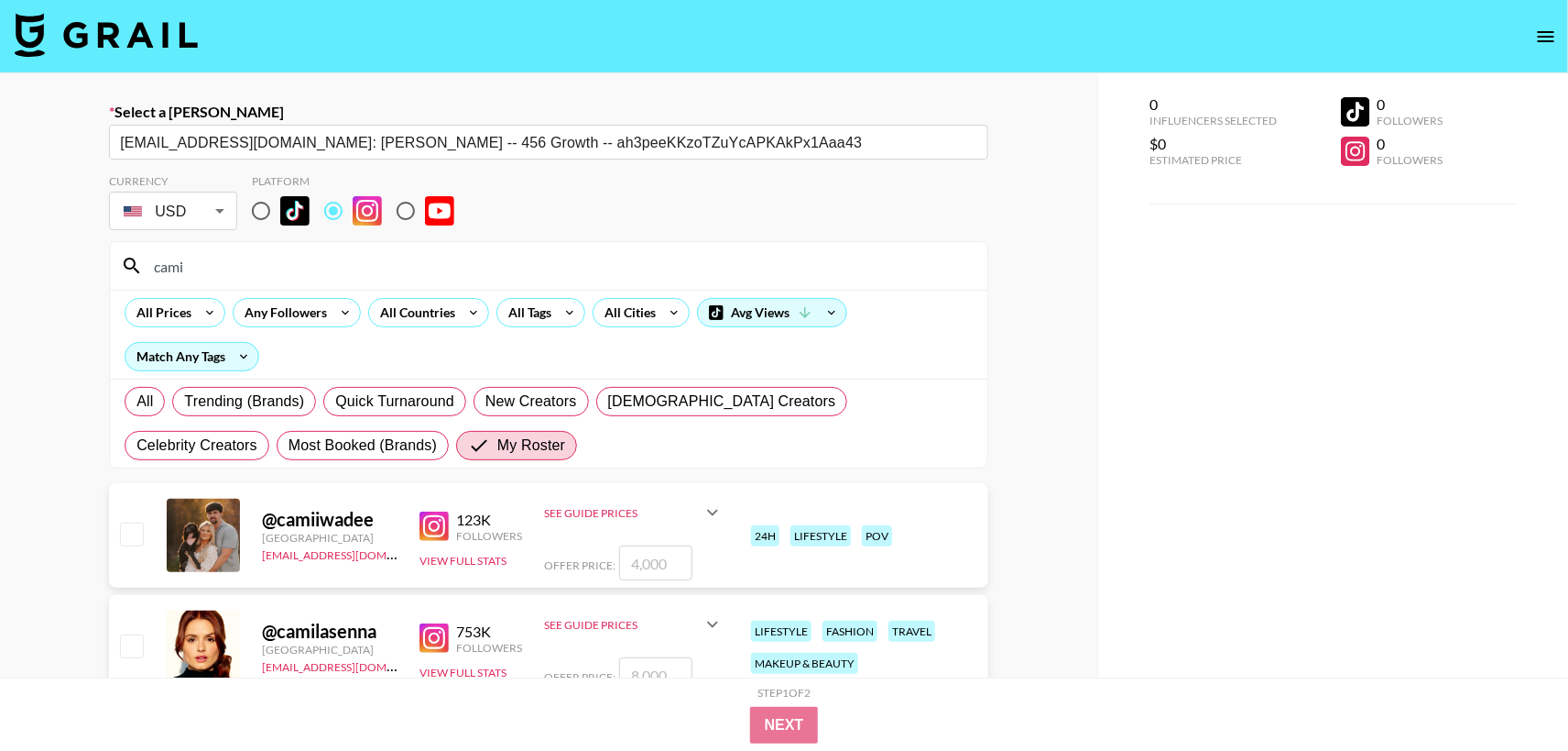
checkbox input "true"
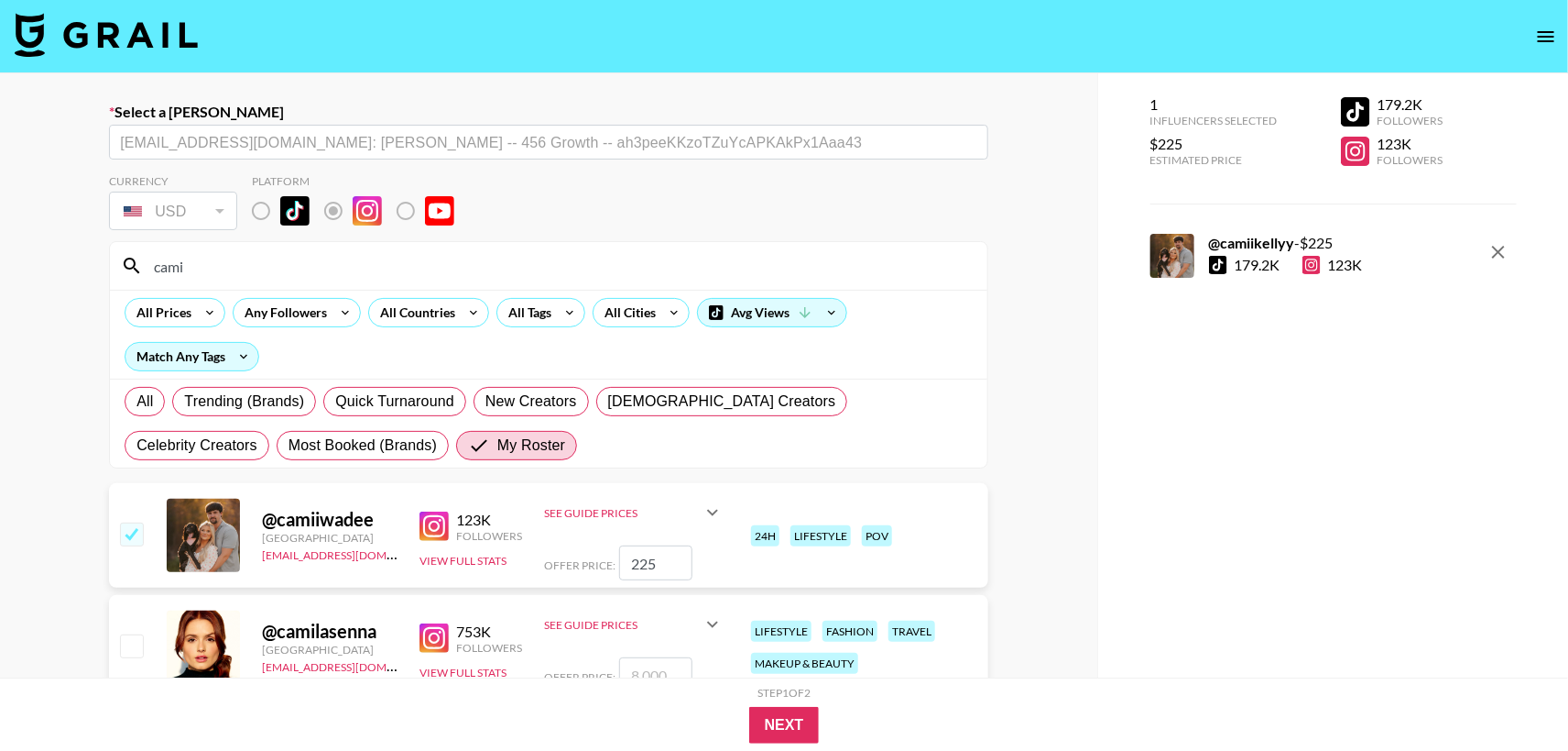
type input "2250"
click at [1110, 570] on div "1 Influencers Selected $2,250 Estimated Price 179.2K Followers 123K Followers @…" at bounding box center [1333, 411] width 471 height 677
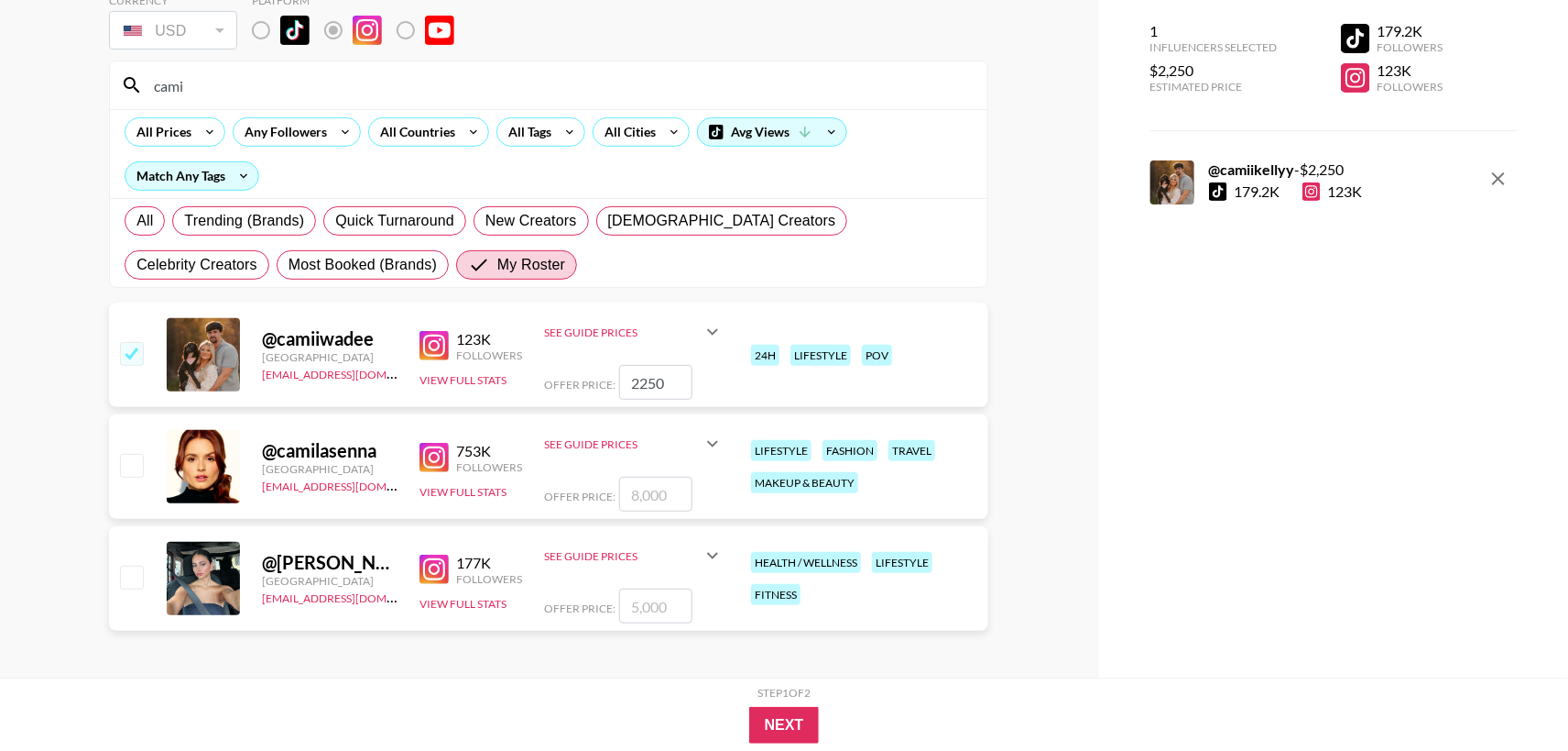
scroll to position [183, 0]
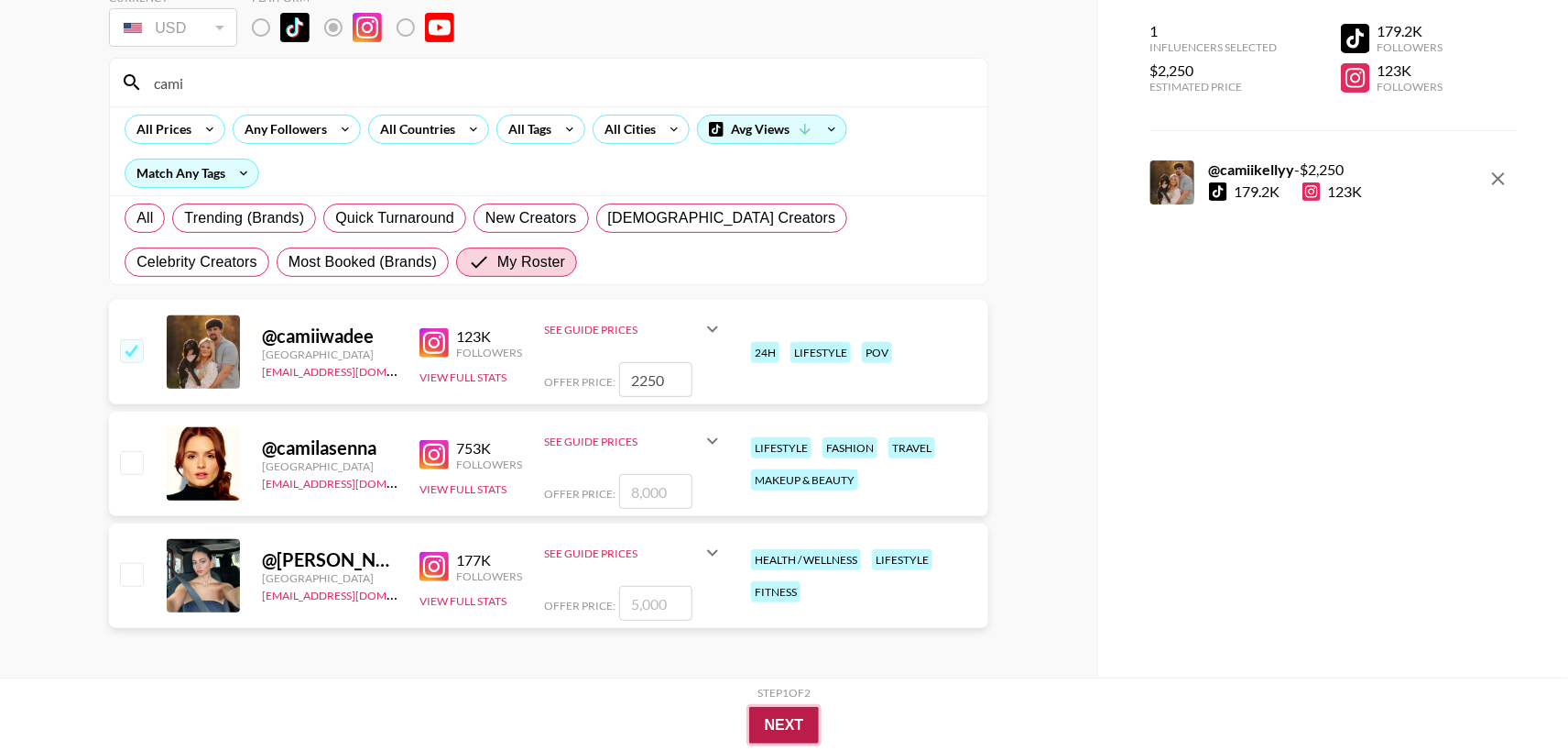
click at [785, 730] on button "Next" at bounding box center [784, 725] width 70 height 37
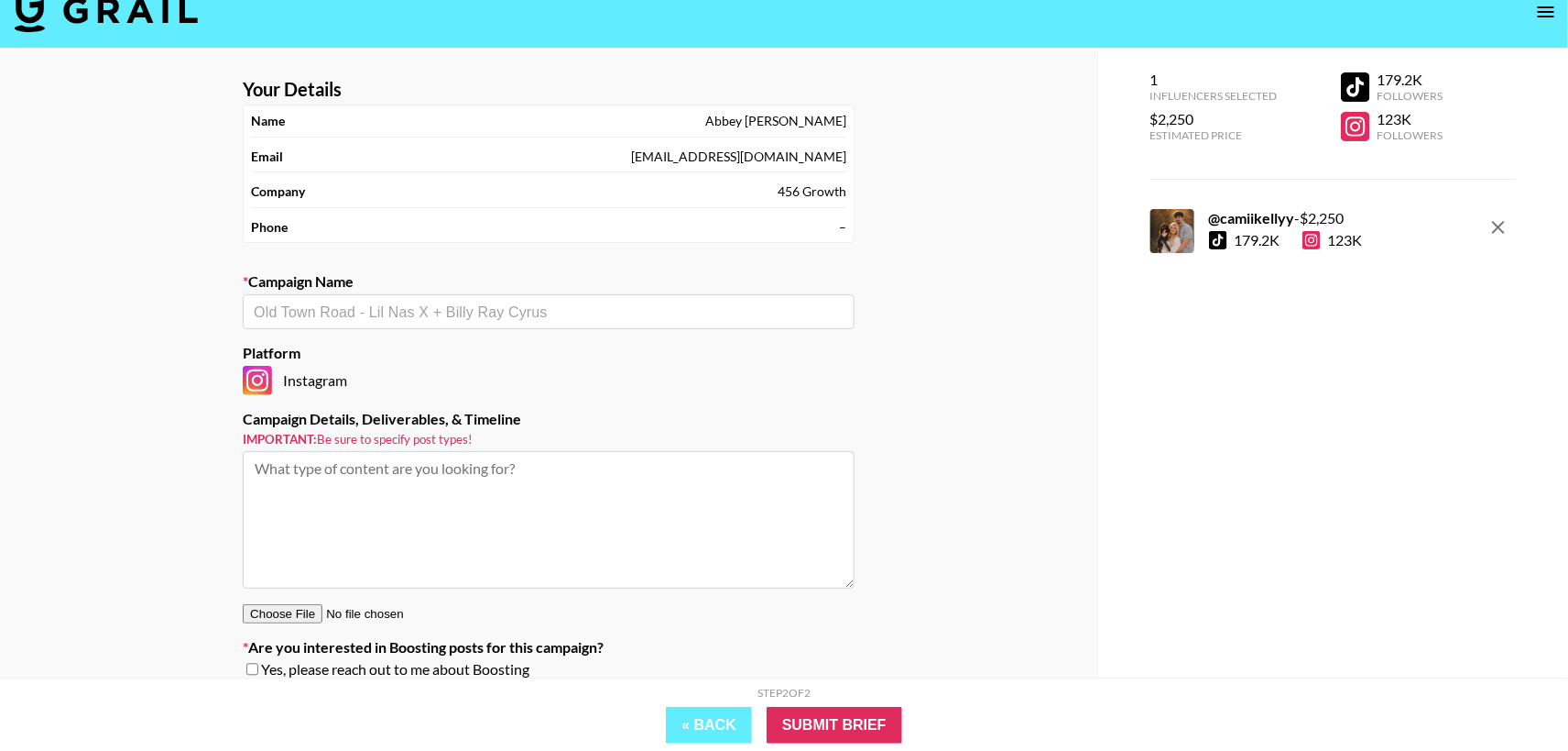
scroll to position [0, 0]
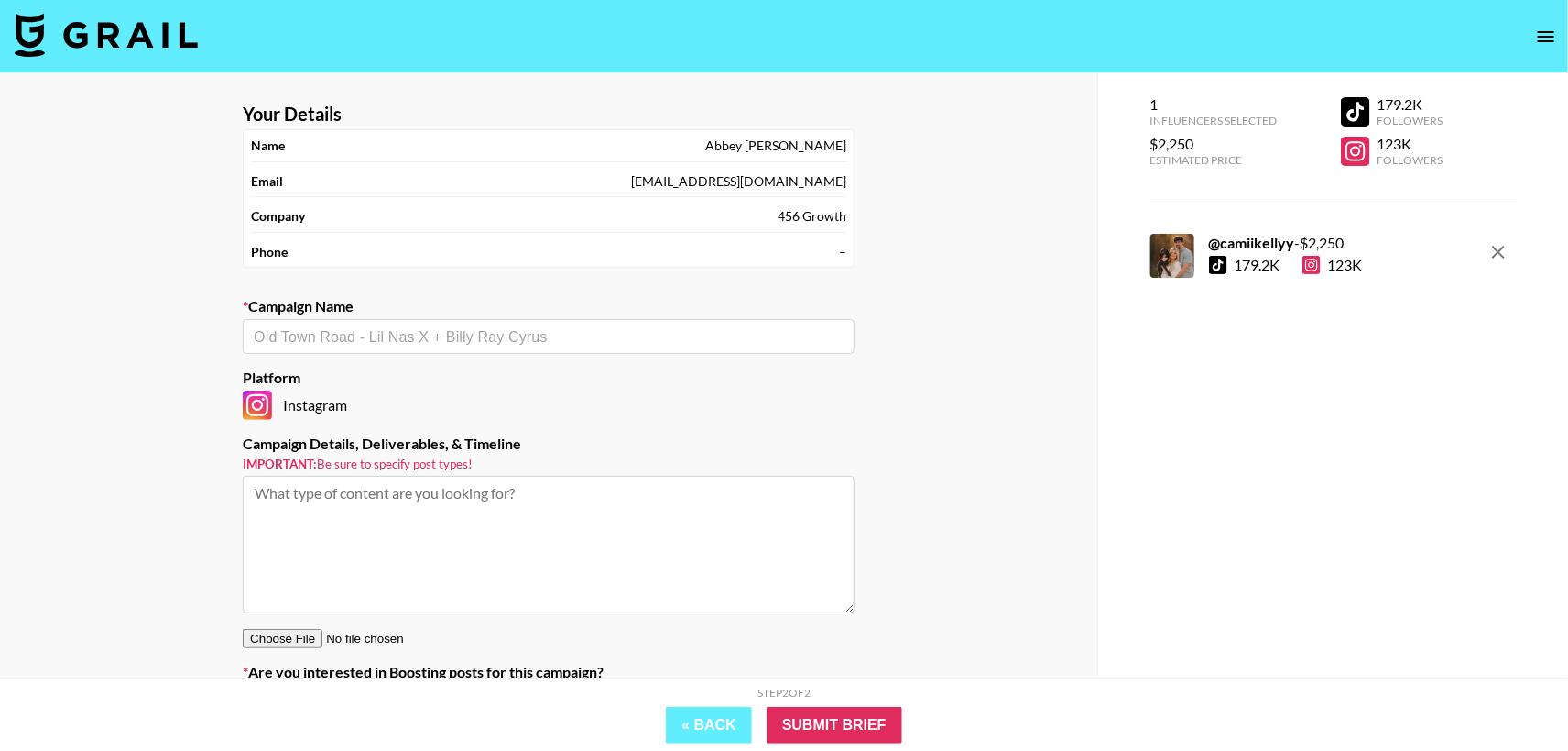
click at [473, 319] on div "​" at bounding box center [549, 336] width 612 height 35
paste input "[PERSON_NAME] [PERSON_NAME] x [PERSON_NAME] ([DATE])"
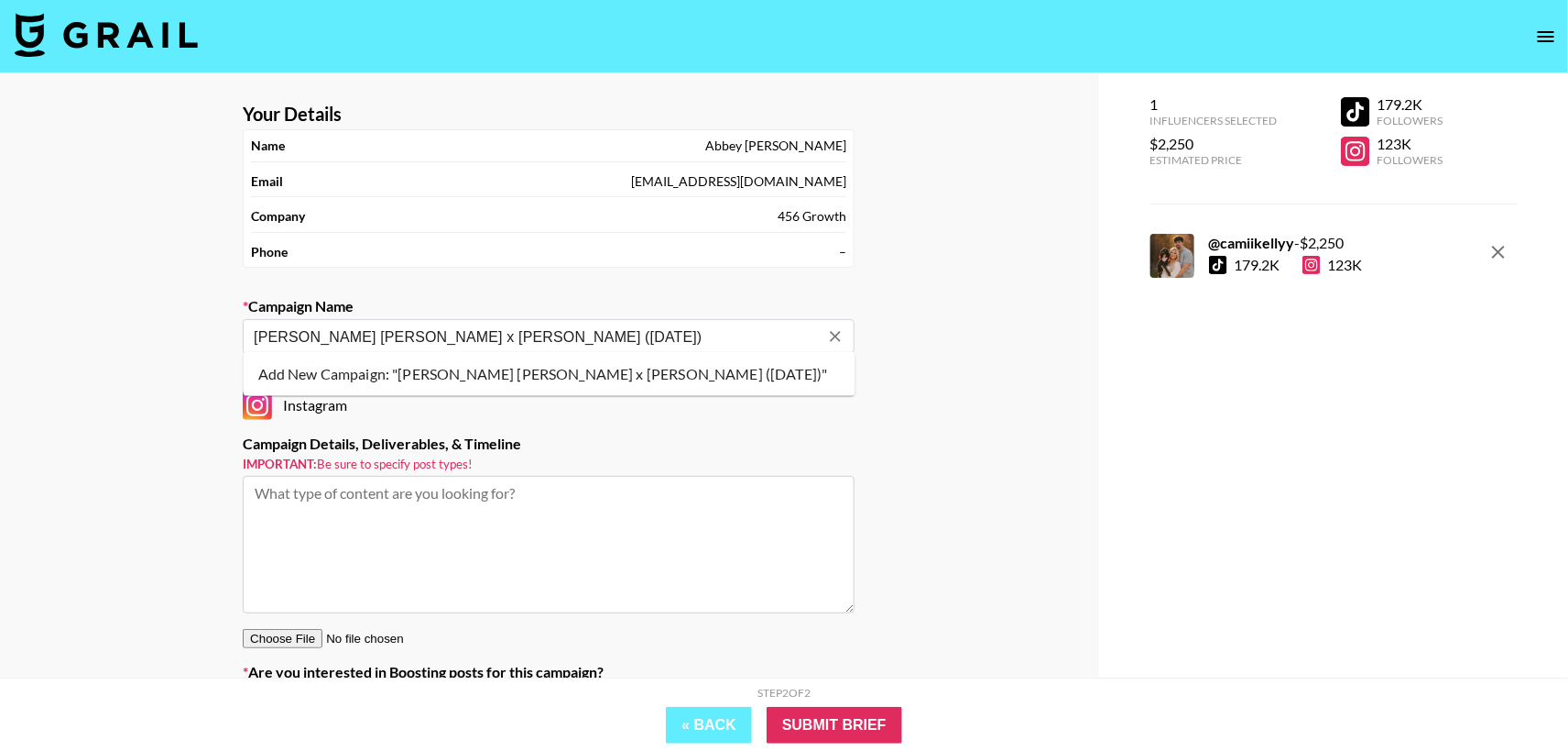
click at [713, 363] on li "Add New Campaign: "[PERSON_NAME] [PERSON_NAME] x [PERSON_NAME] ([DATE])"" at bounding box center [550, 374] width 612 height 29
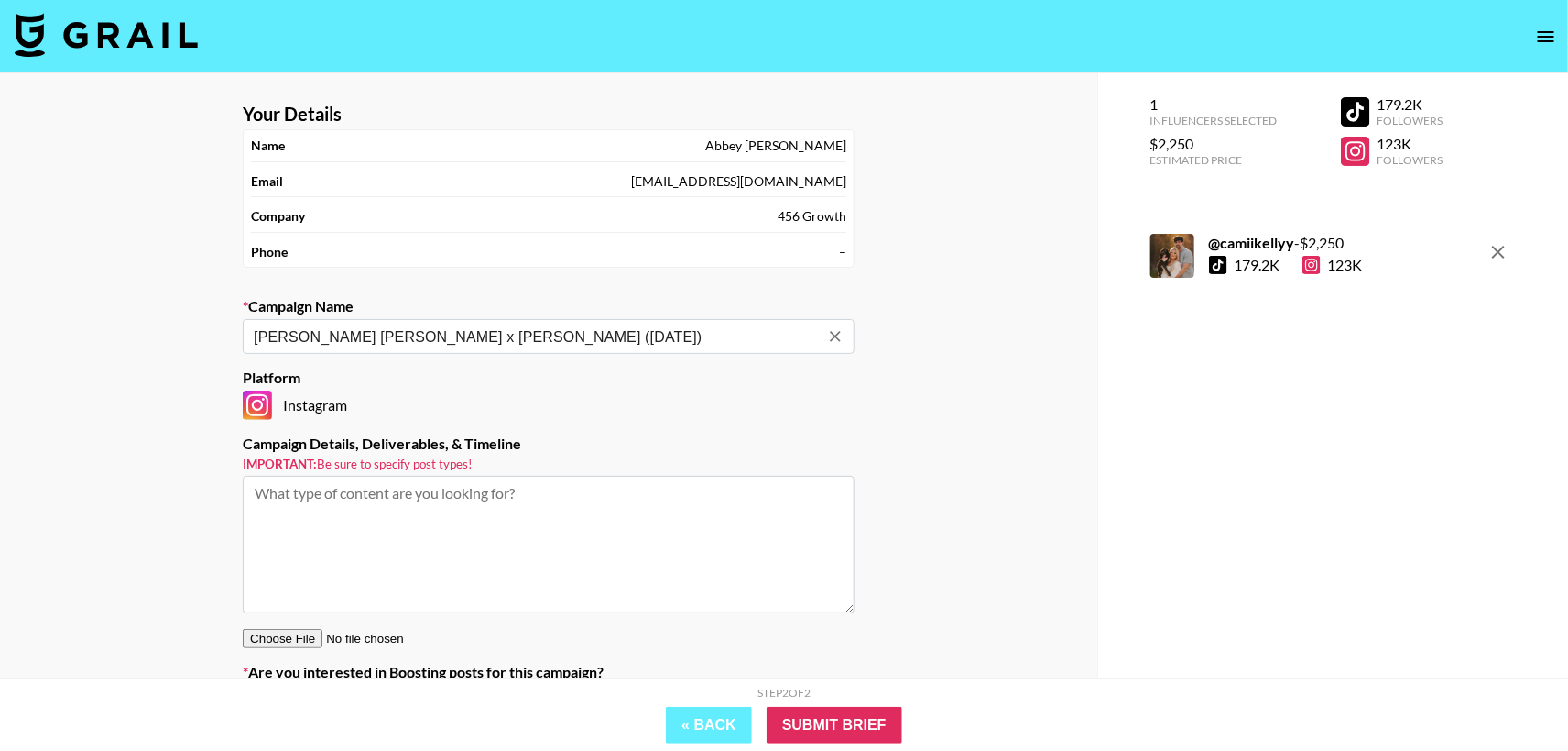
type input "[PERSON_NAME] [PERSON_NAME] x [PERSON_NAME] ([DATE])"
click at [445, 509] on textarea at bounding box center [549, 544] width 612 height 137
paste textarea "Brand: [PERSON_NAME] Product focus/offer: Varies month to month Campaign Goal: …"
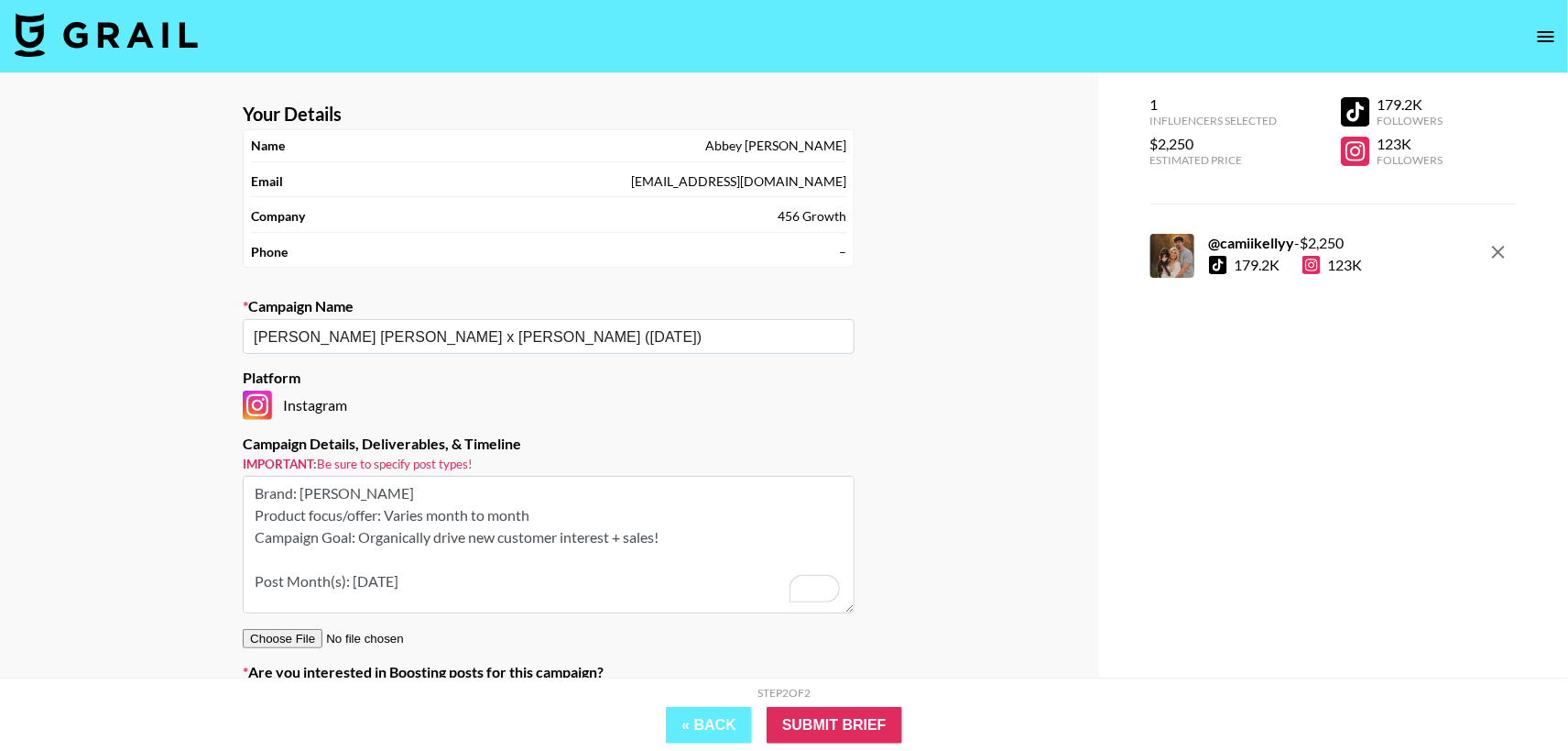
scroll to position [328, 0]
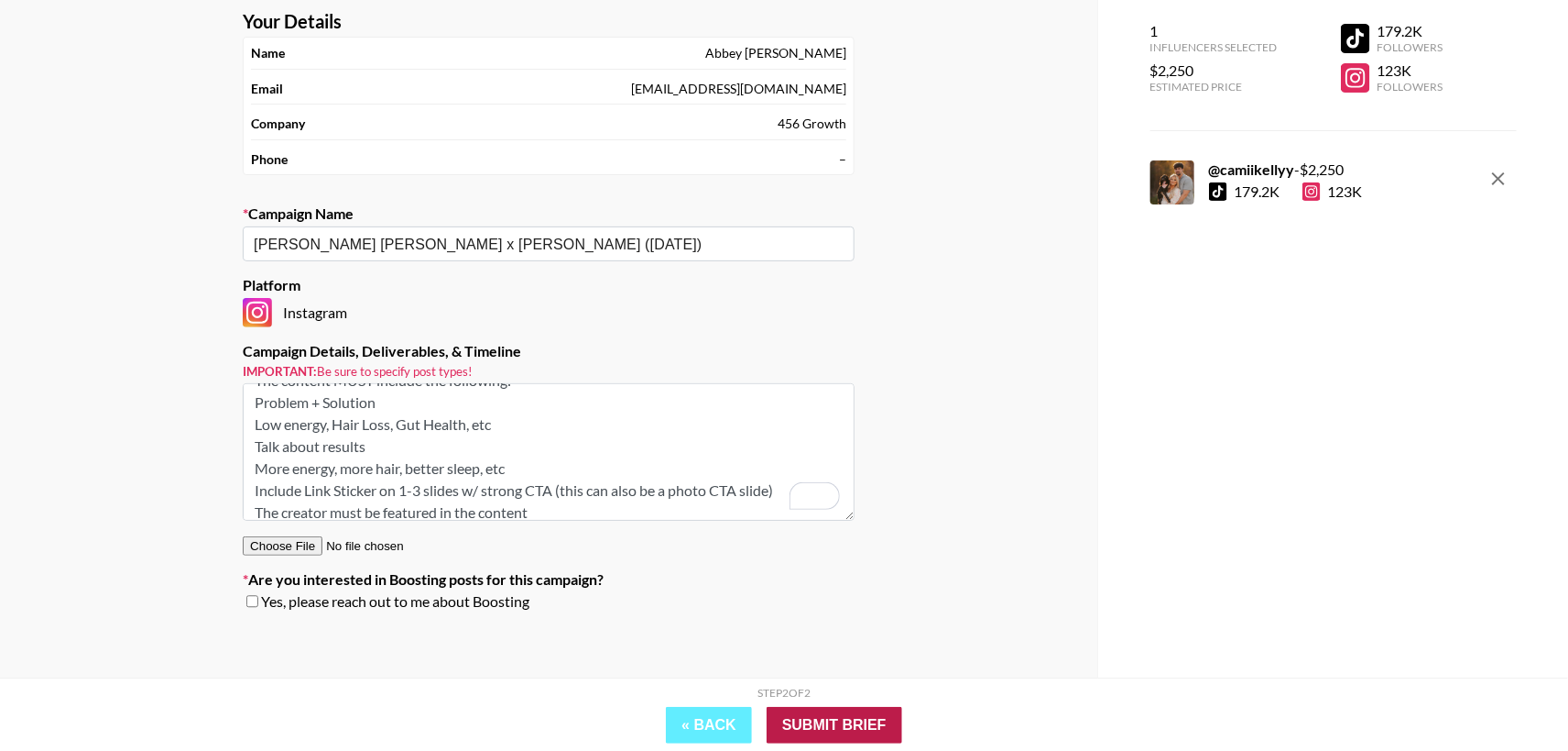
type textarea "Brand: [PERSON_NAME] Product focus/offer: Varies month to month Campaign Goal: …"
click at [823, 717] on input "Submit Brief" at bounding box center [834, 725] width 135 height 37
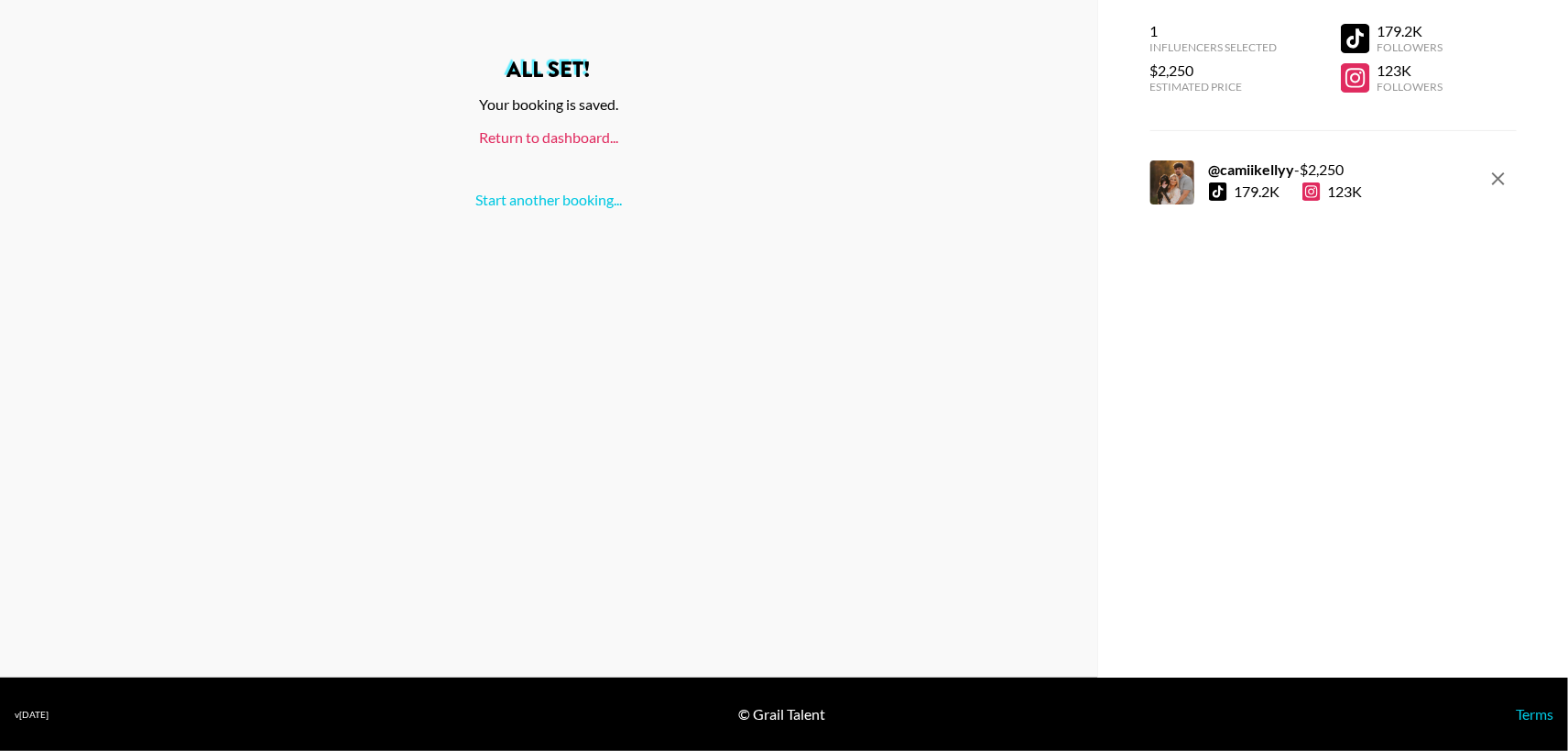
click at [556, 138] on link "Return to dashboard..." at bounding box center [549, 137] width 139 height 18
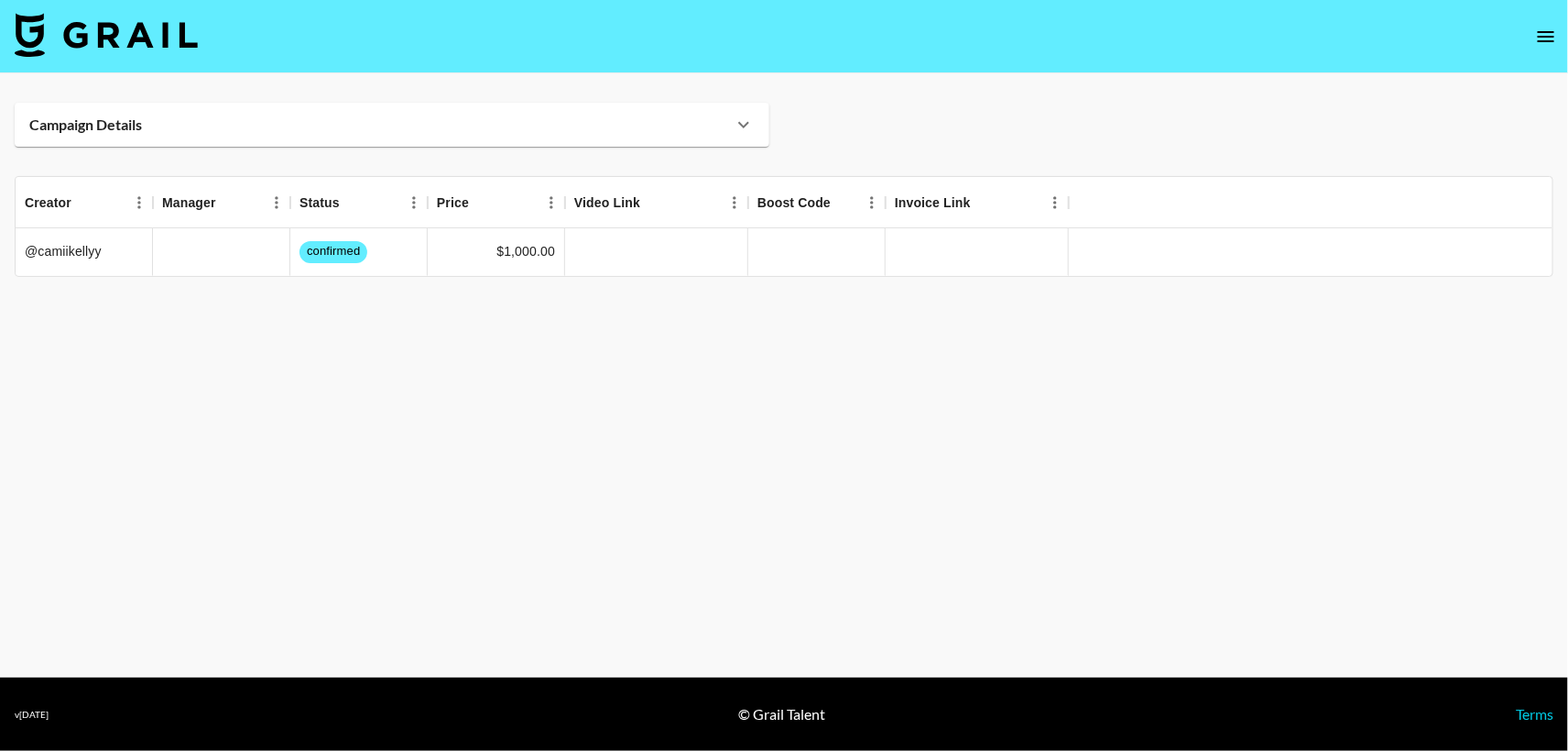
click at [726, 129] on div "Campaign Details" at bounding box center [381, 125] width 704 height 19
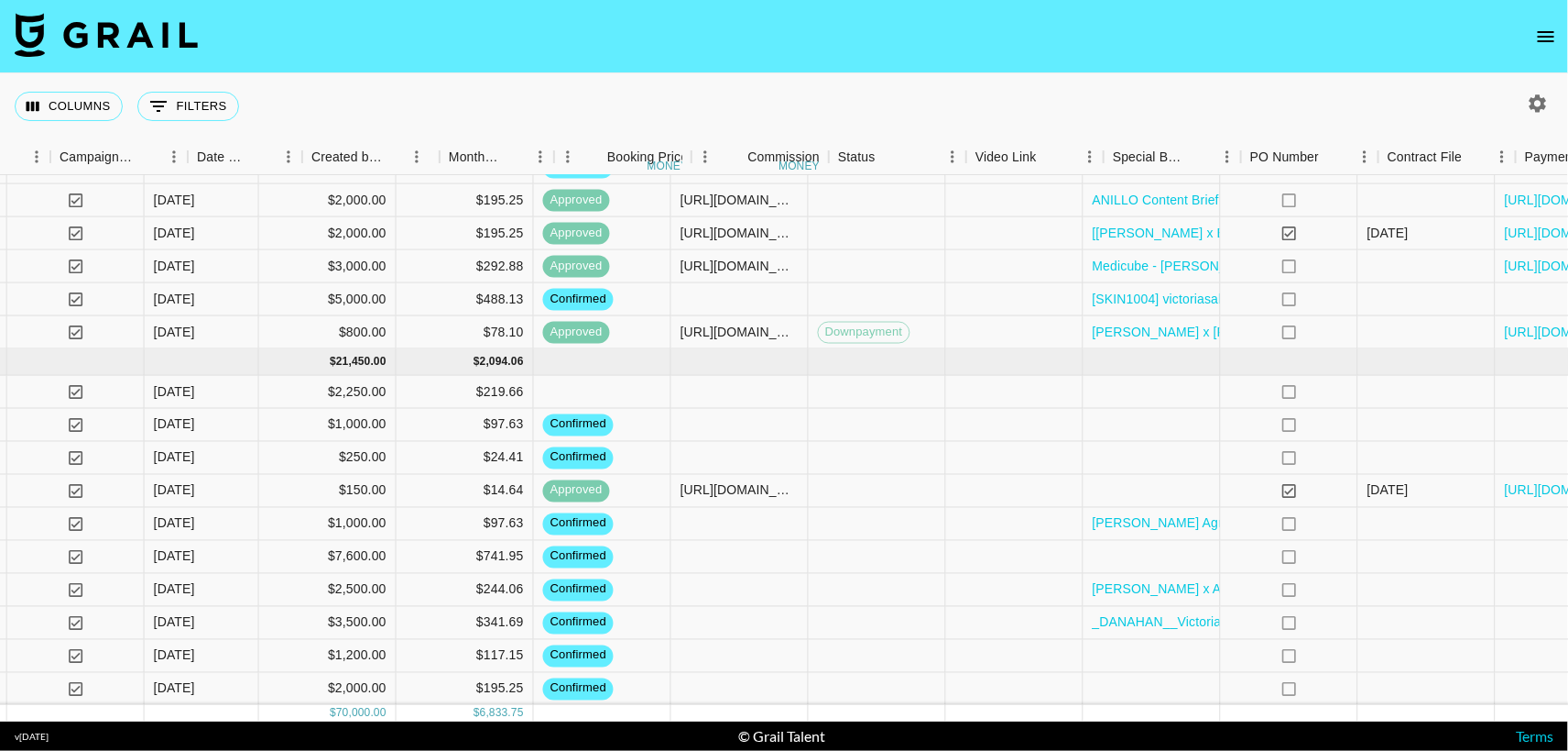
scroll to position [795, 1266]
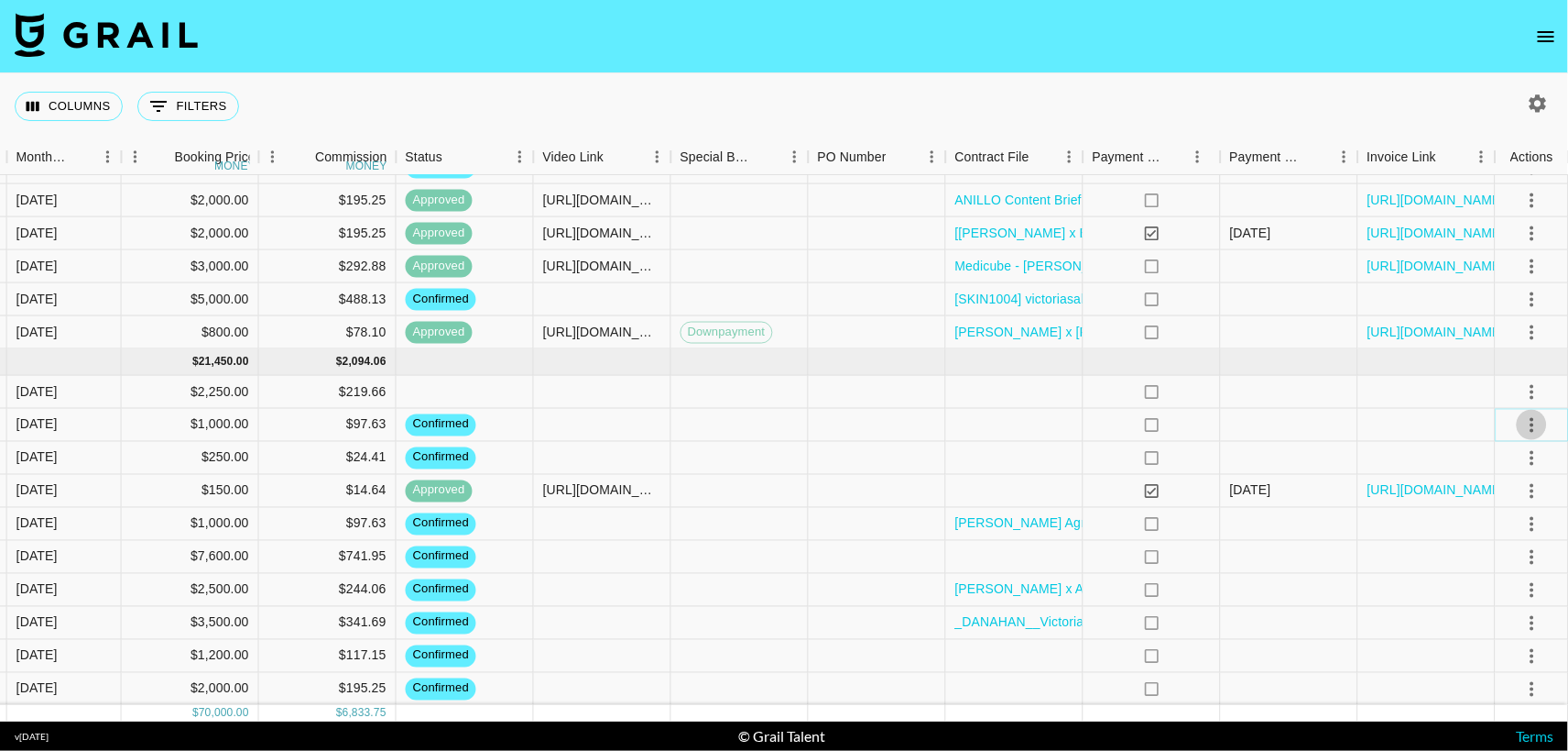
click at [1530, 425] on icon "select merge strategy" at bounding box center [1532, 424] width 4 height 15
click at [1507, 600] on div "Approve" at bounding box center [1493, 595] width 56 height 22
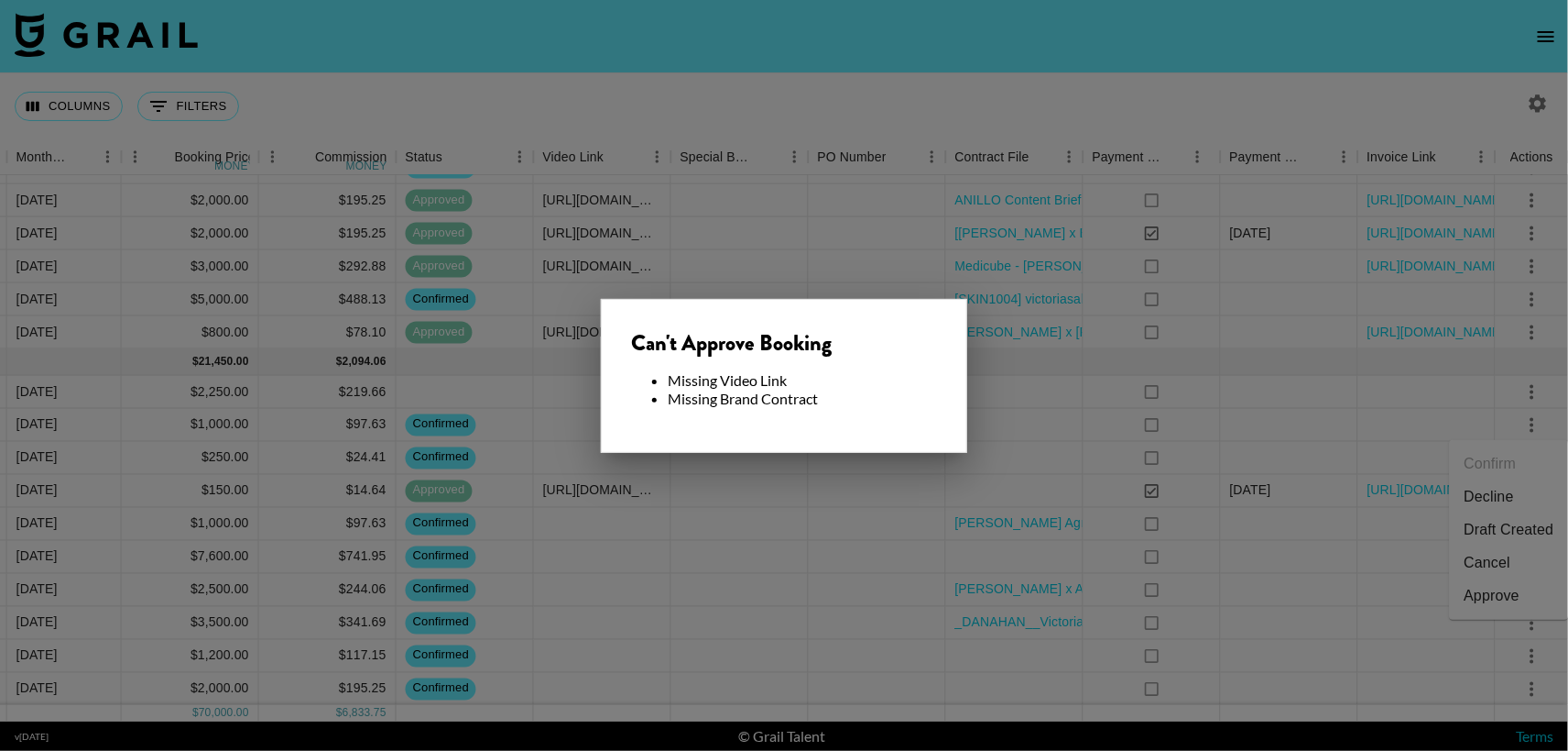
click at [892, 376] on li "Missing Video Link" at bounding box center [802, 380] width 269 height 19
click at [1502, 469] on div at bounding box center [784, 376] width 1568 height 751
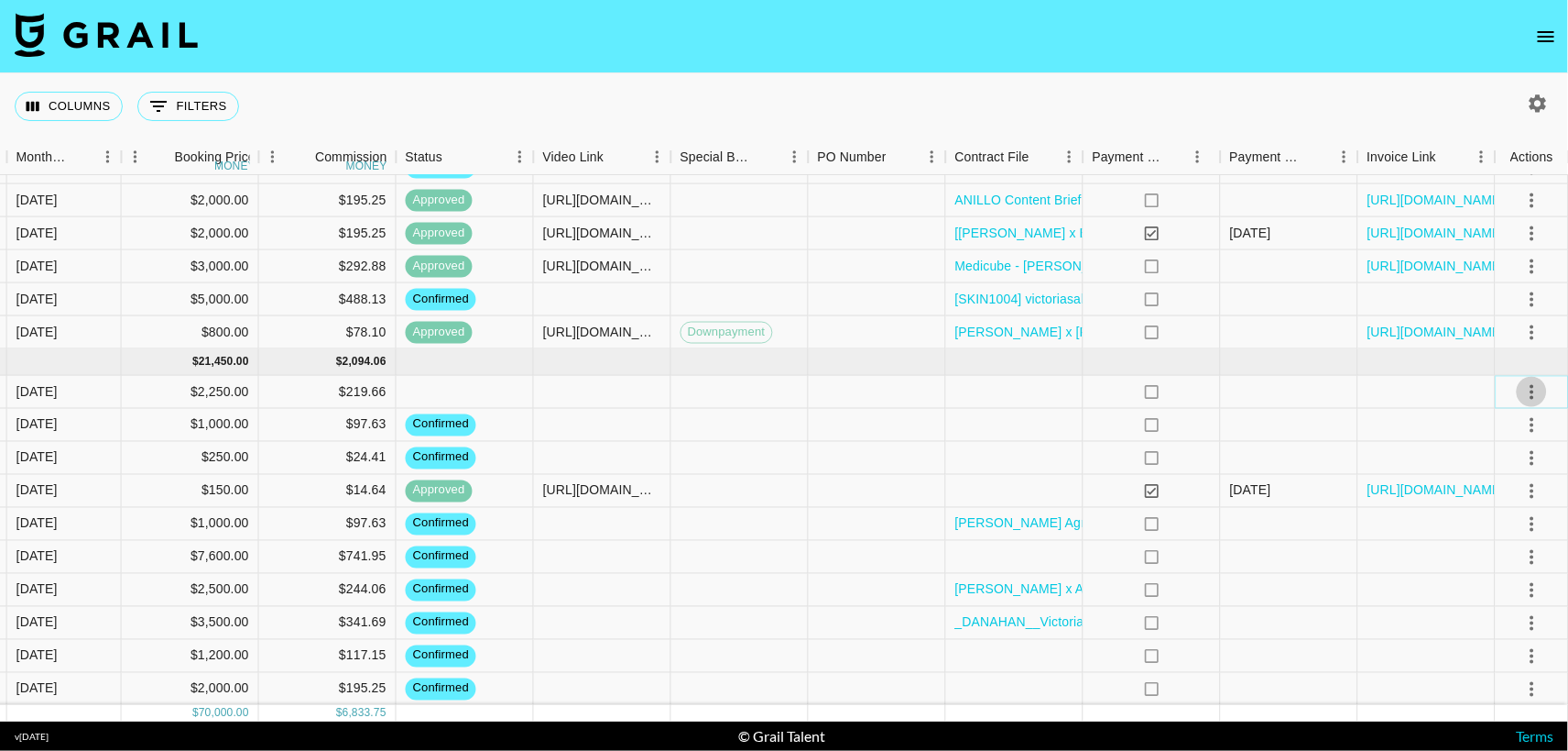
click at [1534, 395] on icon "select merge strategy" at bounding box center [1532, 391] width 22 height 22
click at [1495, 431] on li "Confirm" at bounding box center [1509, 430] width 119 height 33
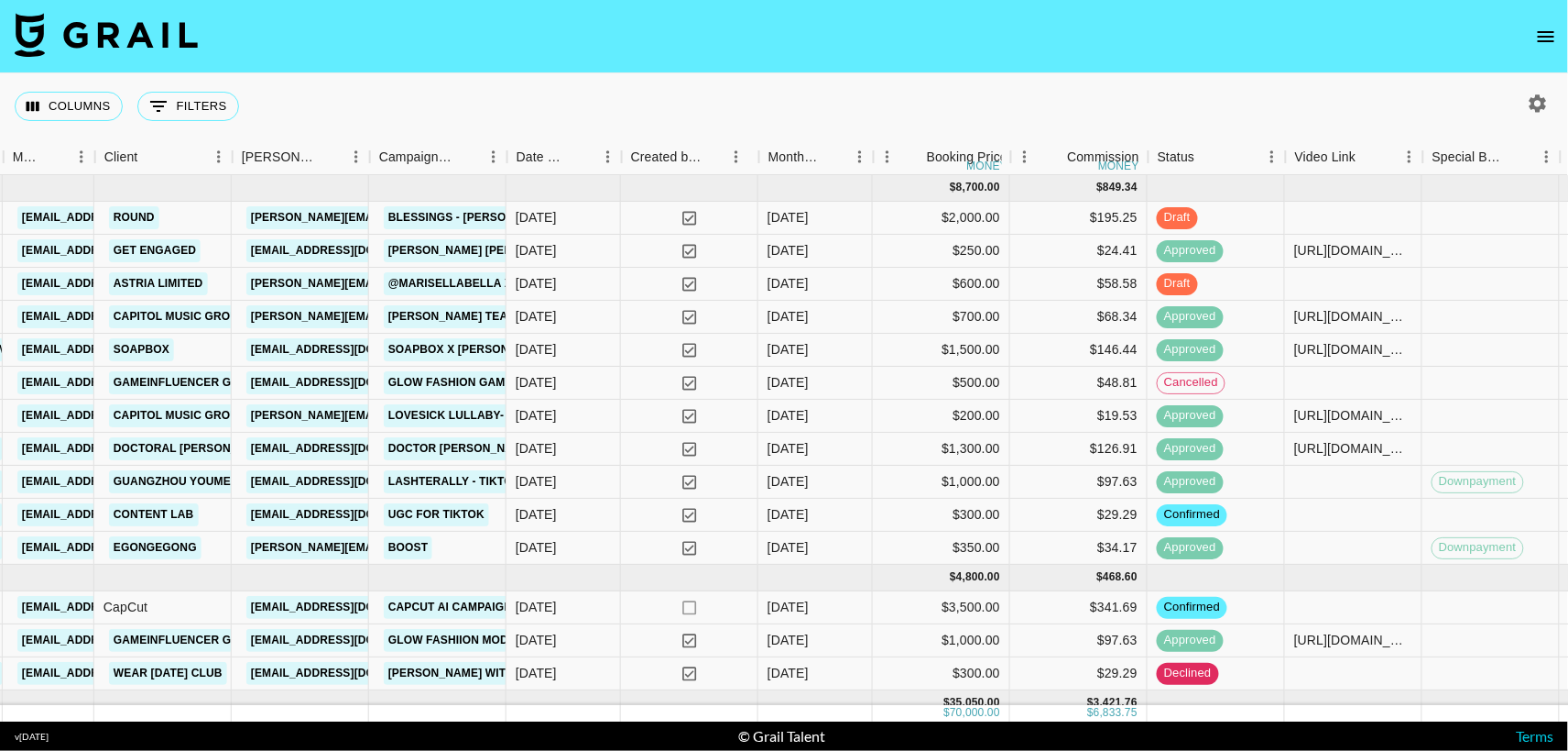
scroll to position [0, 514]
